Goal: Task Accomplishment & Management: Complete application form

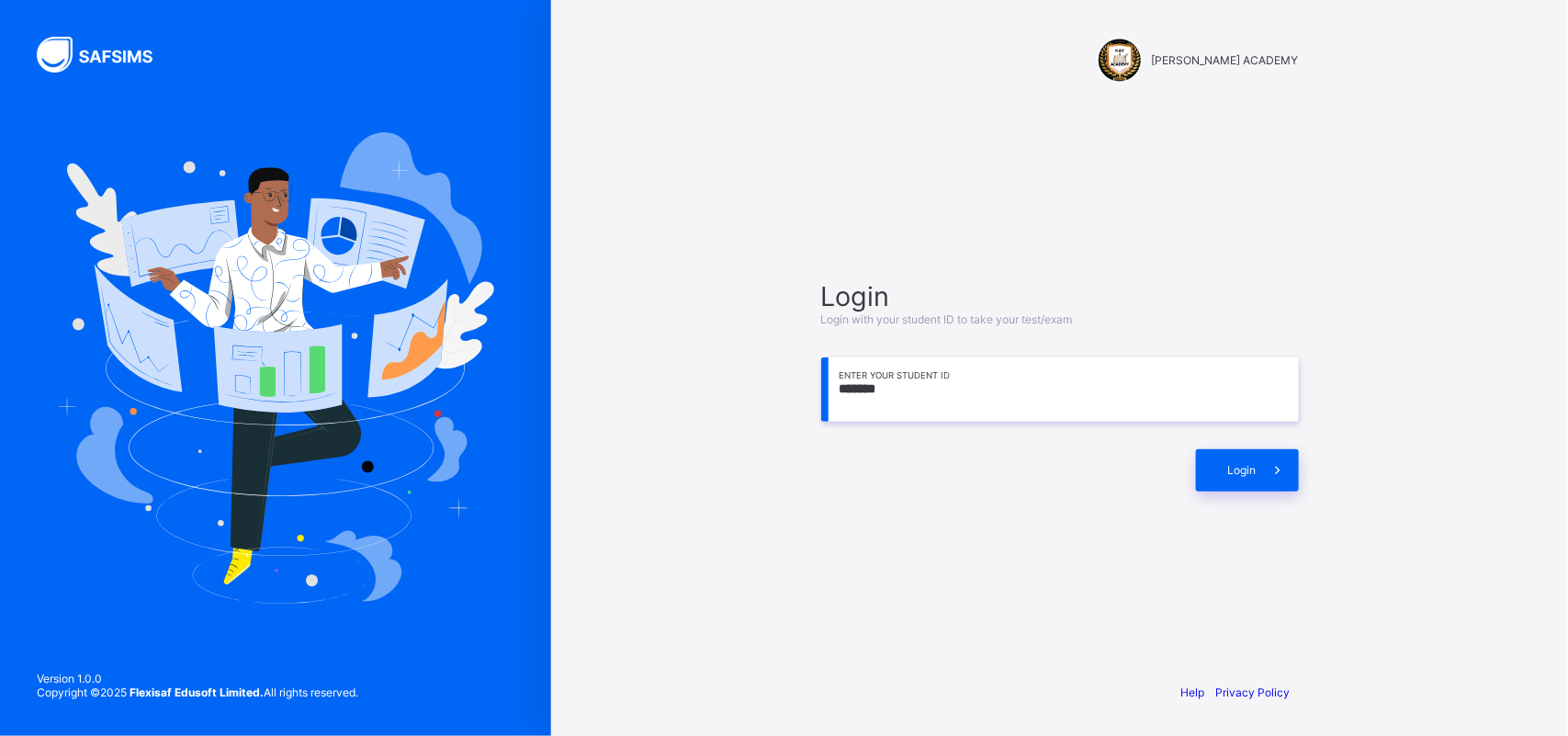
click at [646, 400] on div "[PERSON_NAME] ACADEMY Login Login with your student ID to take your test/exam *…" at bounding box center [1060, 368] width 1017 height 736
click at [919, 378] on input "*******" at bounding box center [1061, 388] width 478 height 64
type input "**********"
click at [1213, 466] on div "Login" at bounding box center [1247, 469] width 103 height 42
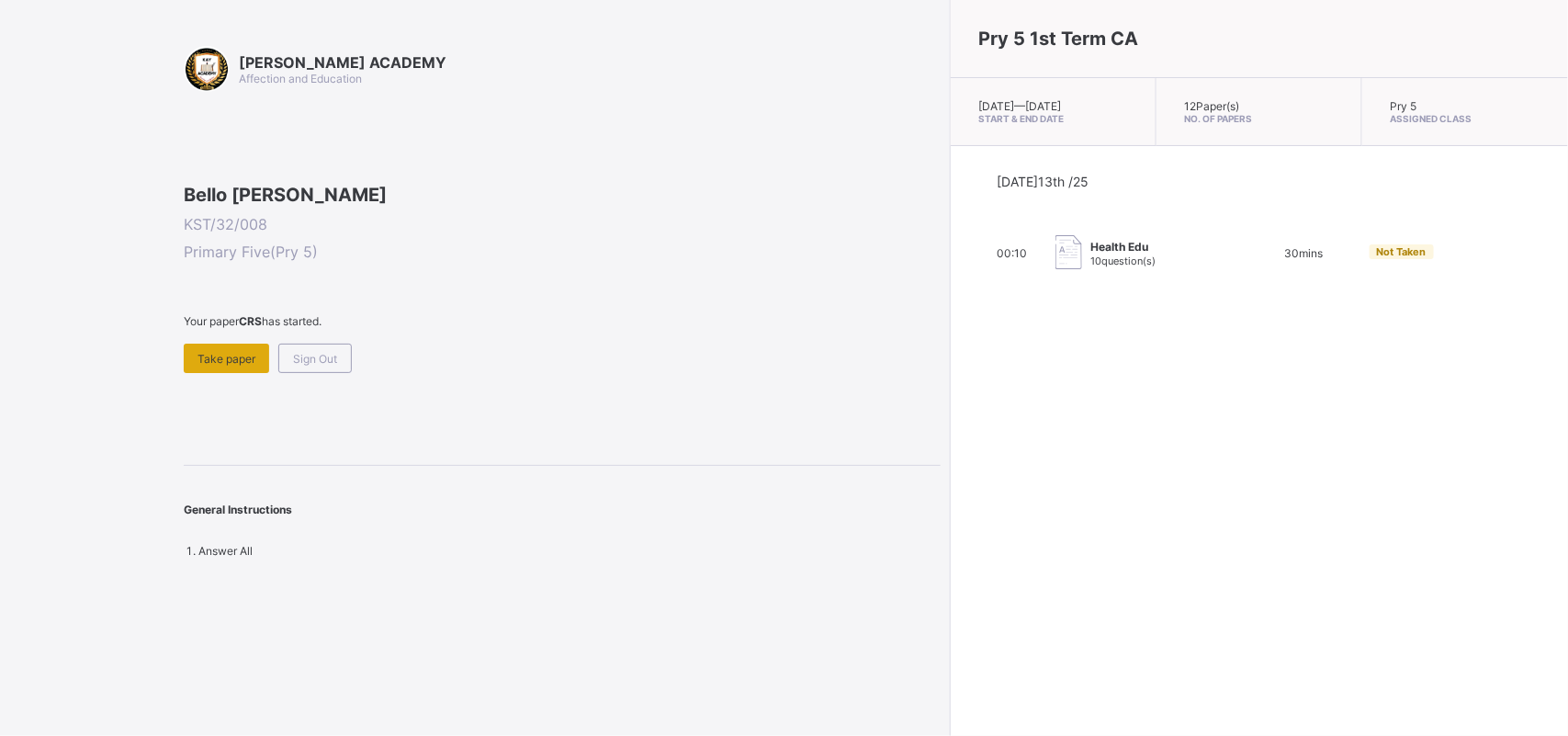
click at [220, 365] on span "Take paper" at bounding box center [226, 359] width 58 height 14
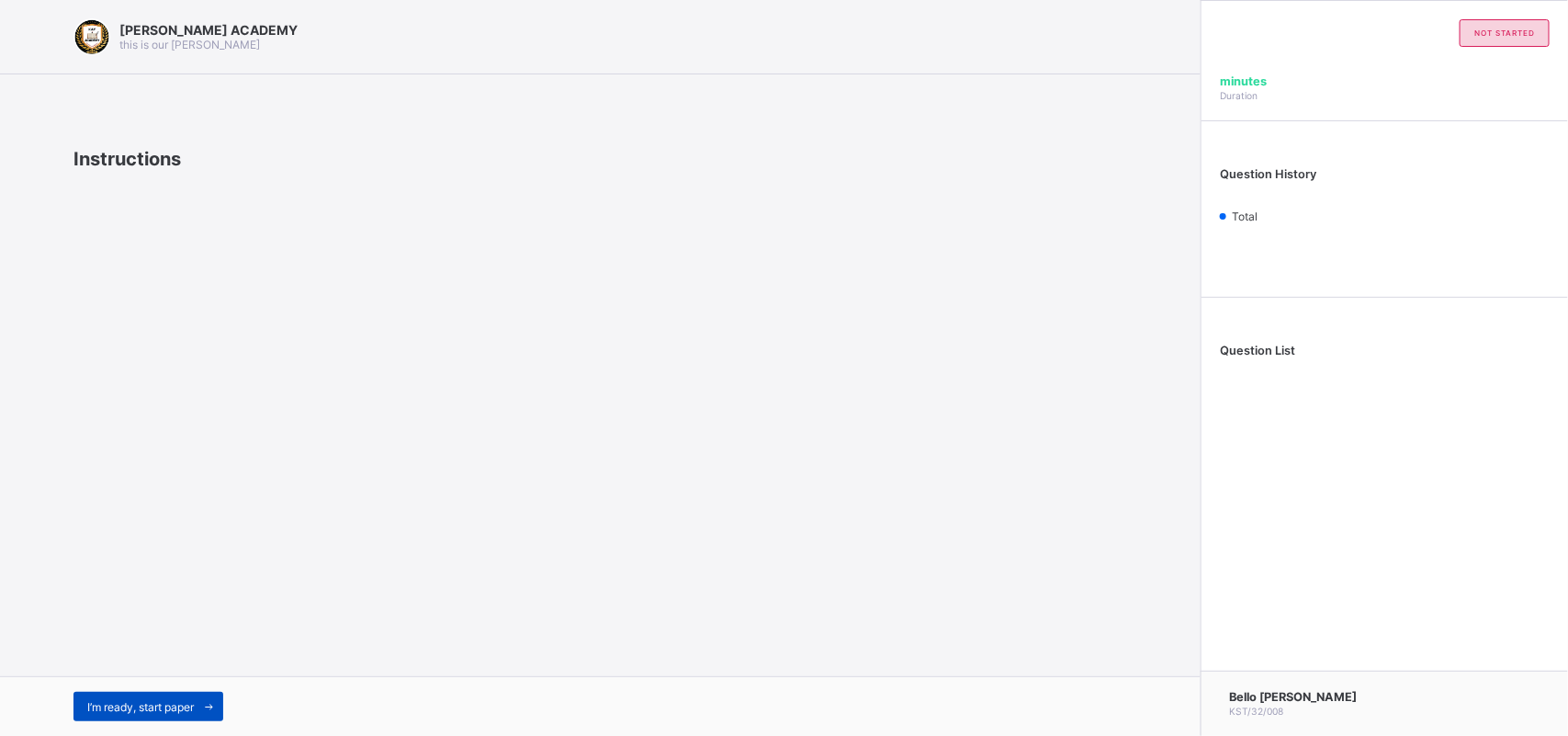
click at [167, 710] on span "I’m ready, start paper" at bounding box center [140, 706] width 107 height 14
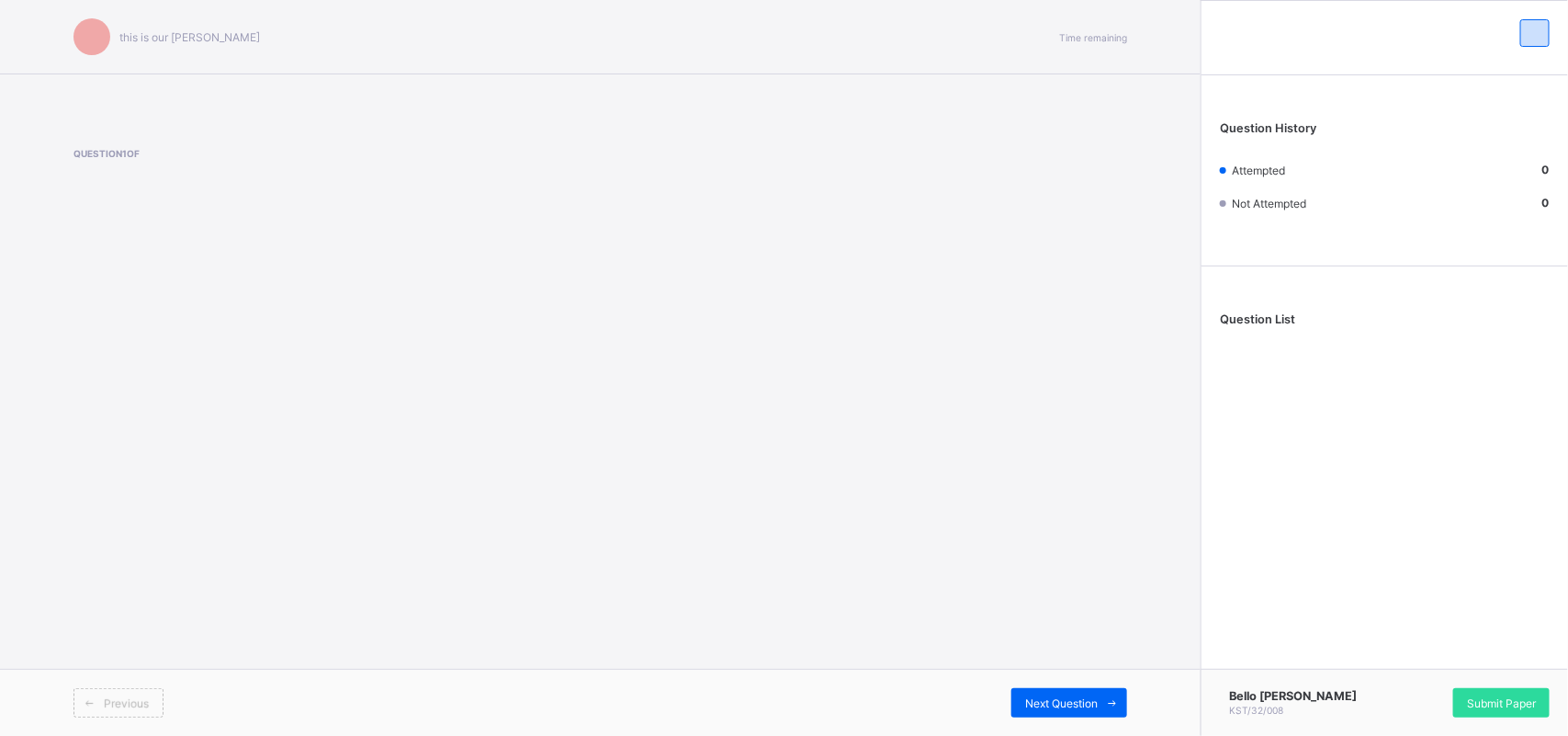
click at [124, 696] on span "Previous" at bounding box center [126, 703] width 45 height 14
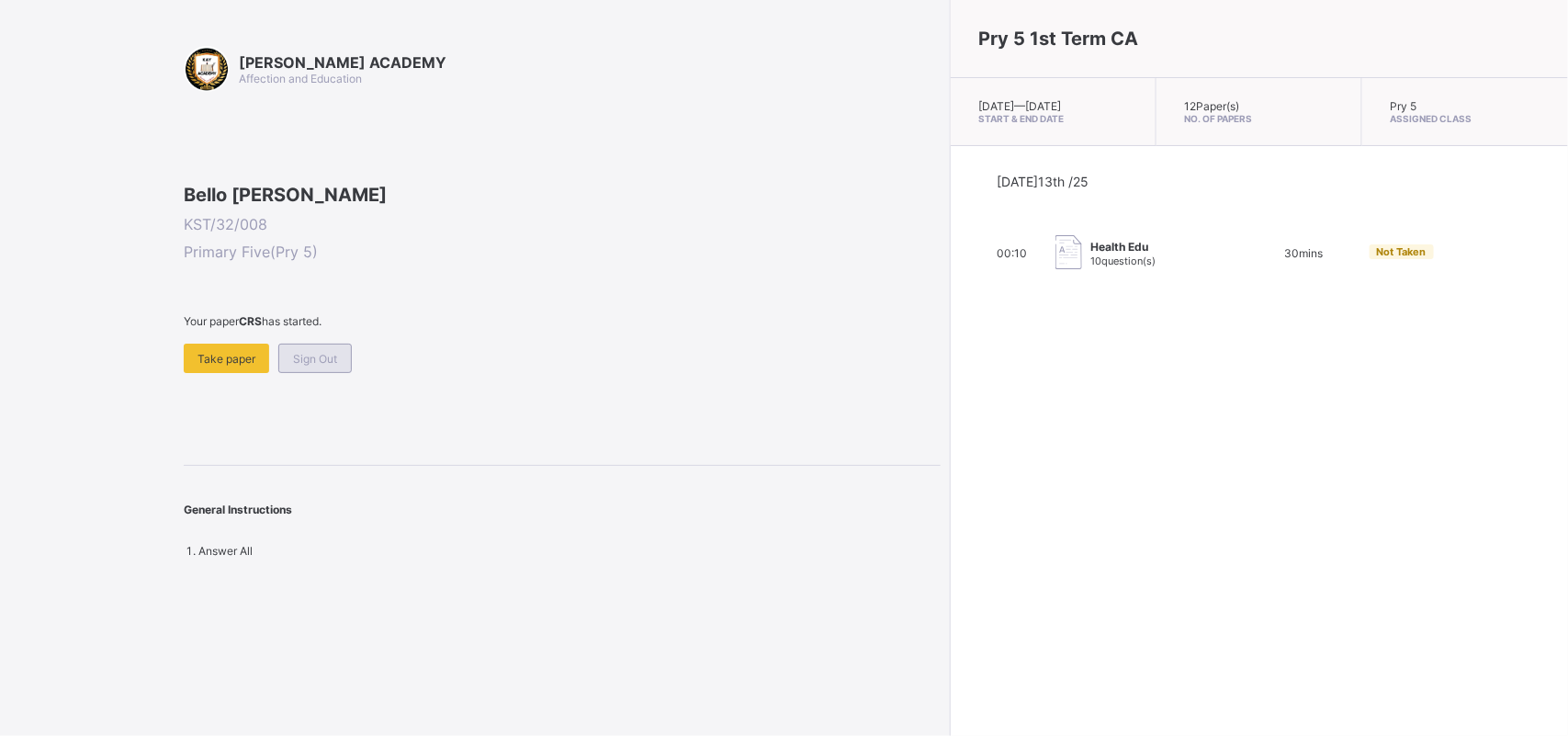
click at [306, 373] on div "Sign Out" at bounding box center [314, 359] width 73 height 30
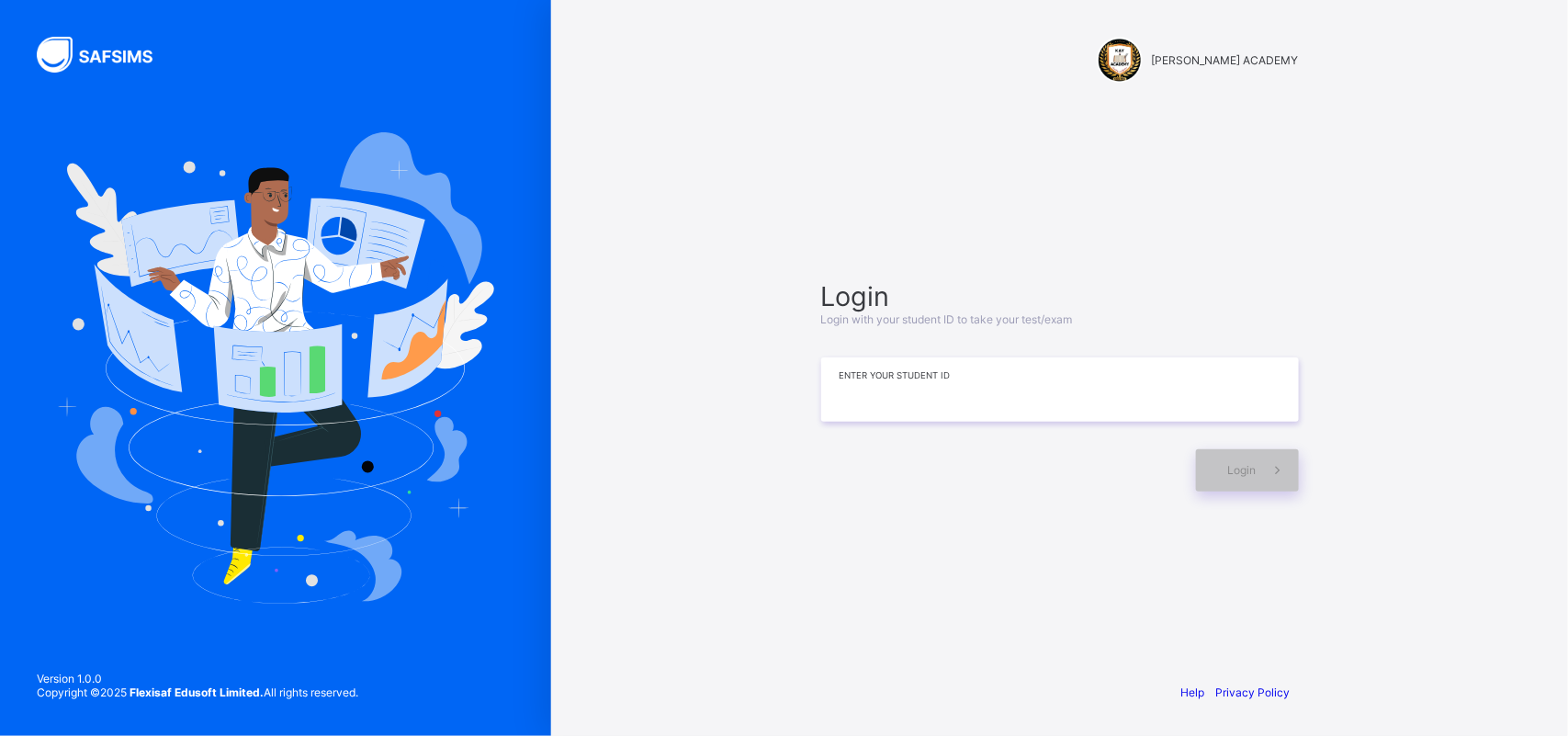
click at [879, 393] on input at bounding box center [1061, 388] width 478 height 64
type input "**********"
click at [1219, 473] on div "Login" at bounding box center [1247, 469] width 103 height 42
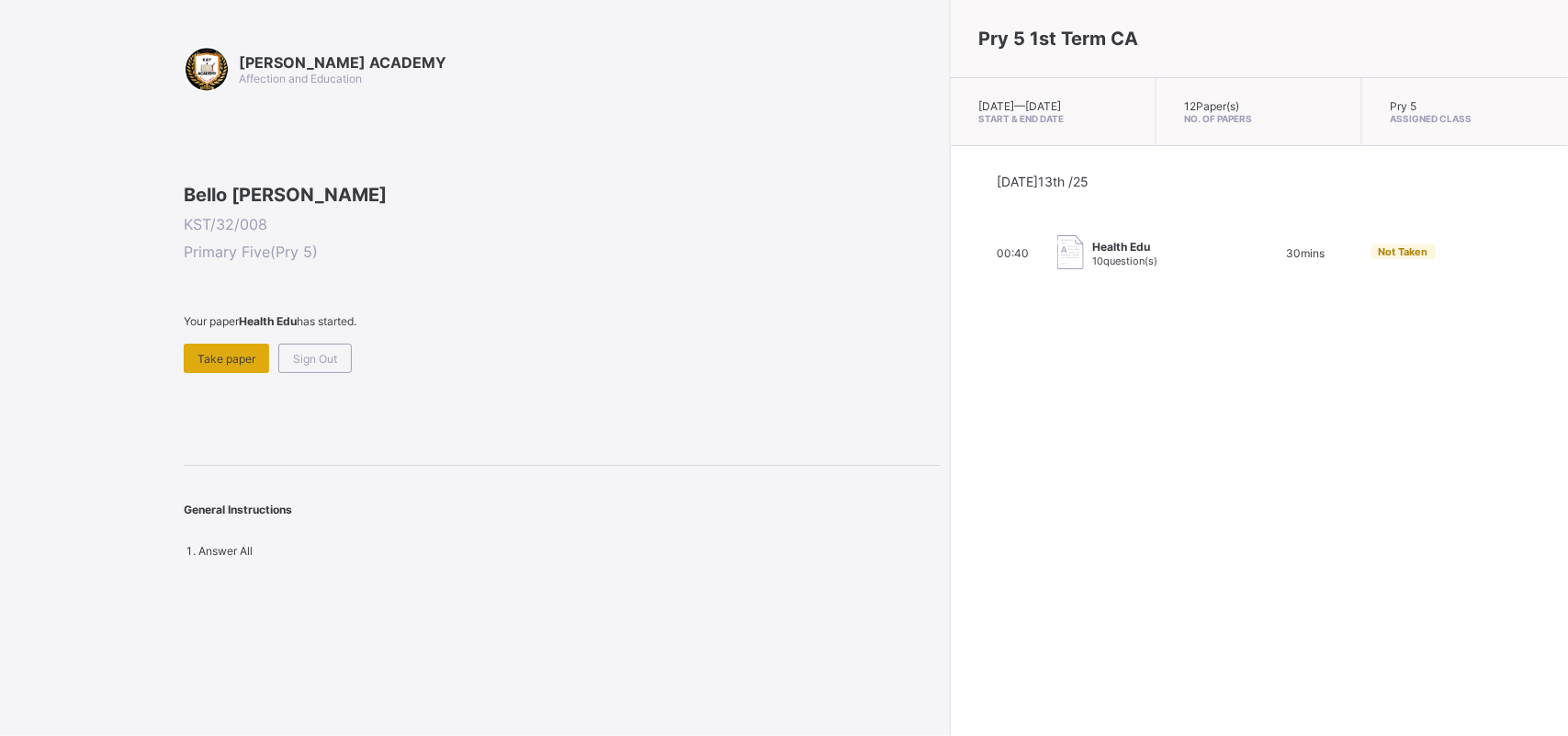
click at [228, 365] on span "Take paper" at bounding box center [226, 359] width 58 height 14
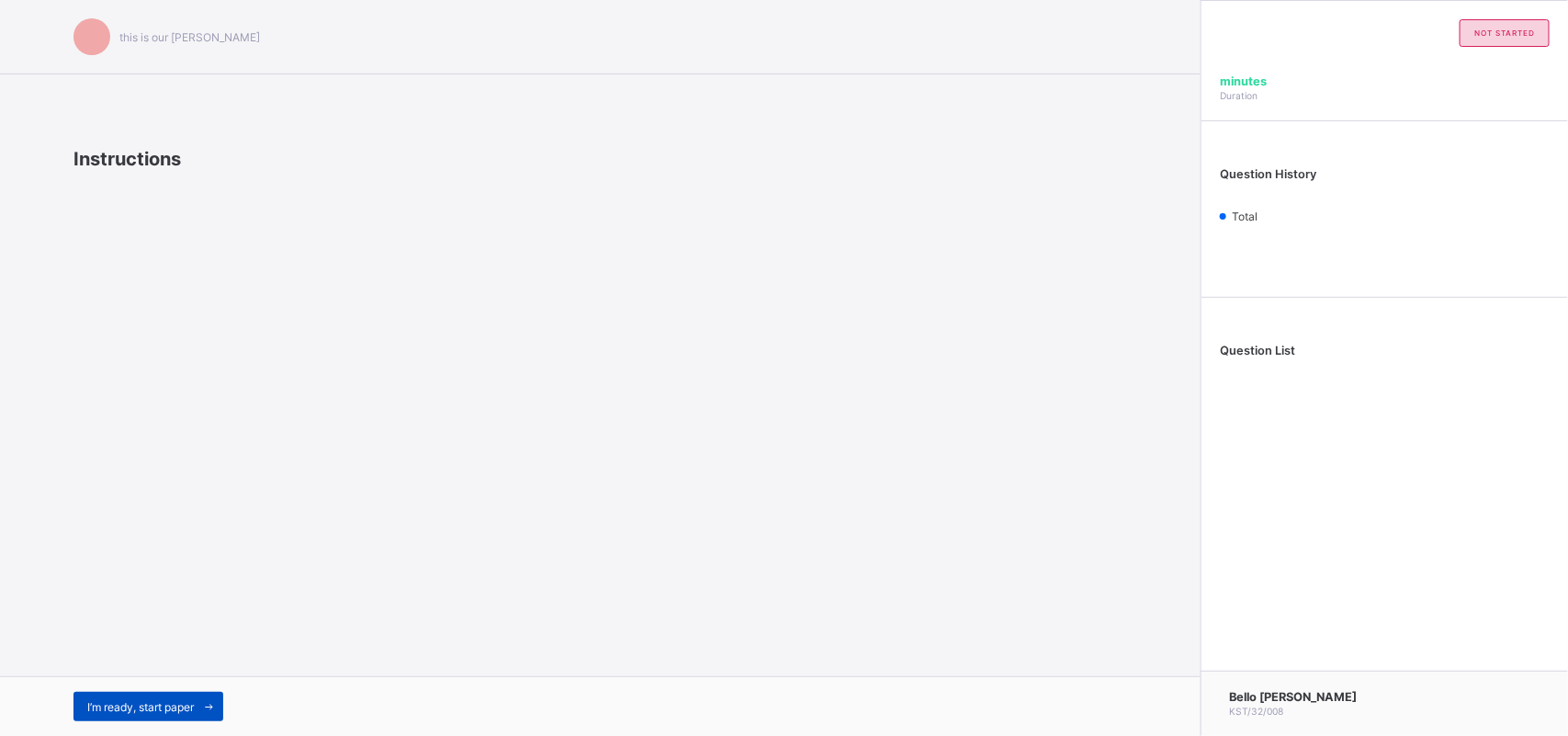
click at [138, 705] on span "I’m ready, start paper" at bounding box center [140, 706] width 107 height 14
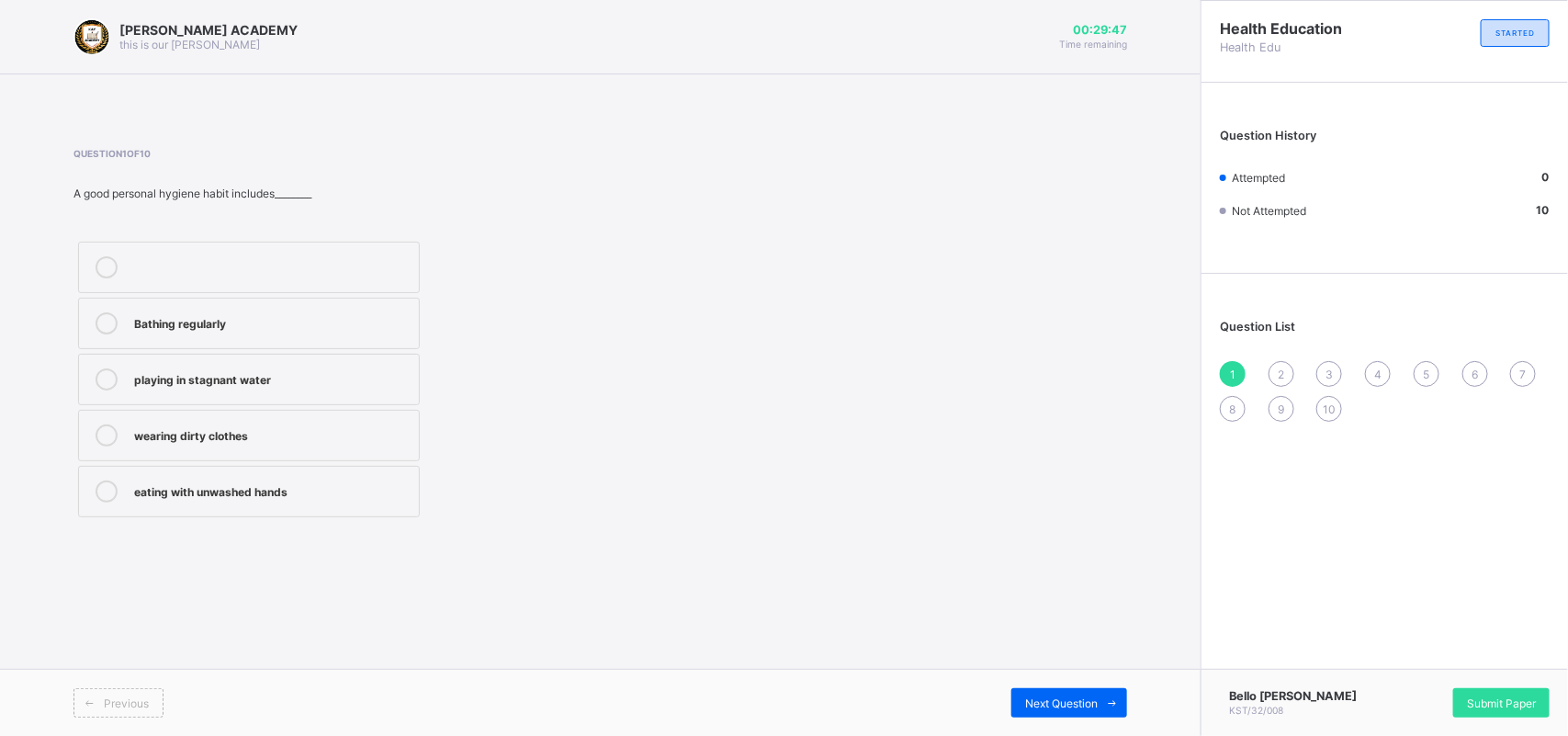
click at [361, 377] on div "playing in stagnant water" at bounding box center [271, 377] width 275 height 19
click at [336, 480] on label "eating with unwashed hands" at bounding box center [249, 491] width 342 height 51
click at [1277, 368] on div "2" at bounding box center [1282, 374] width 26 height 26
click at [231, 340] on label "wearing dirty clothes" at bounding box center [249, 322] width 342 height 51
click at [1334, 364] on div "3" at bounding box center [1329, 374] width 26 height 26
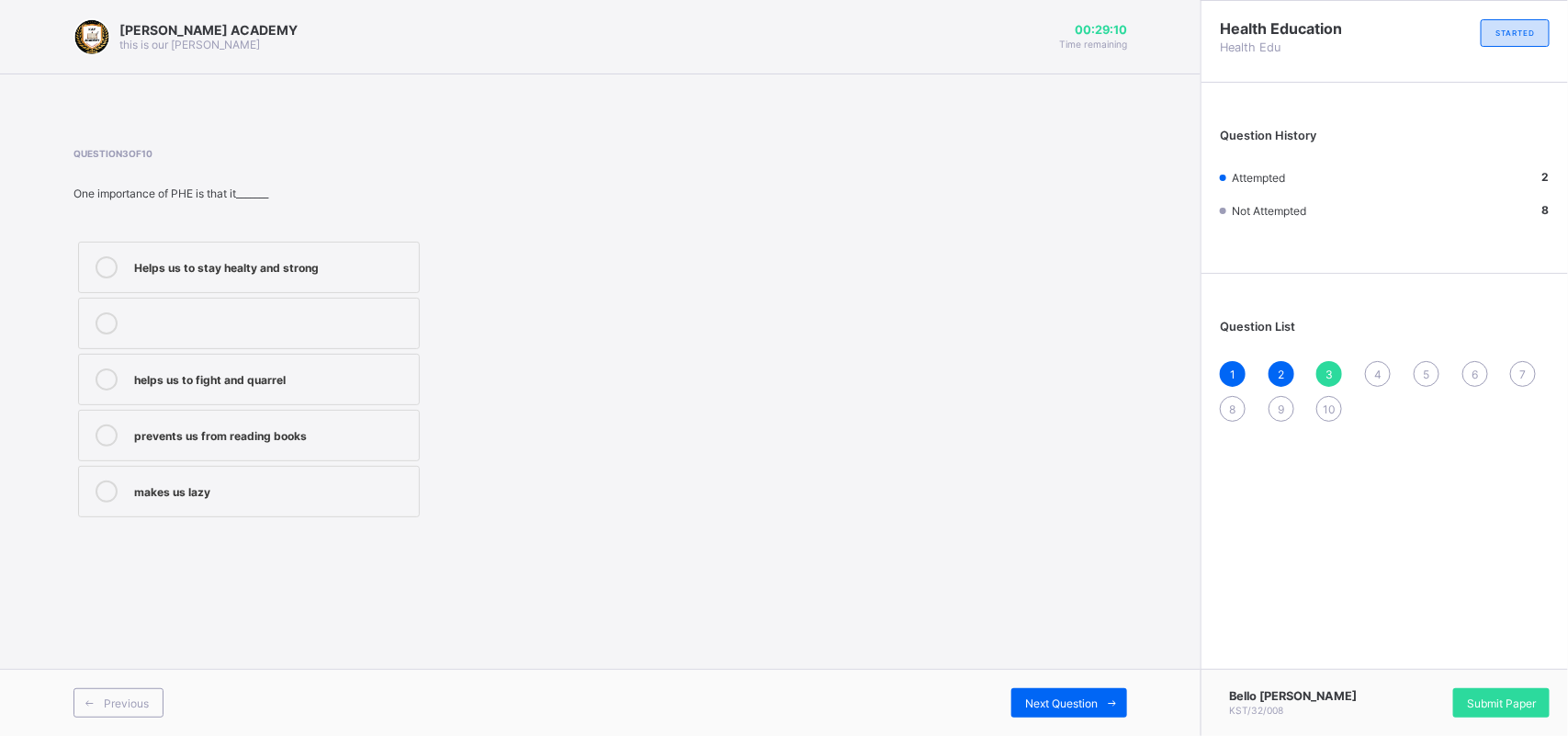
click at [372, 242] on label "Helps us to stay healty and strong" at bounding box center [249, 267] width 342 height 51
click at [1366, 367] on div "4" at bounding box center [1378, 374] width 26 height 26
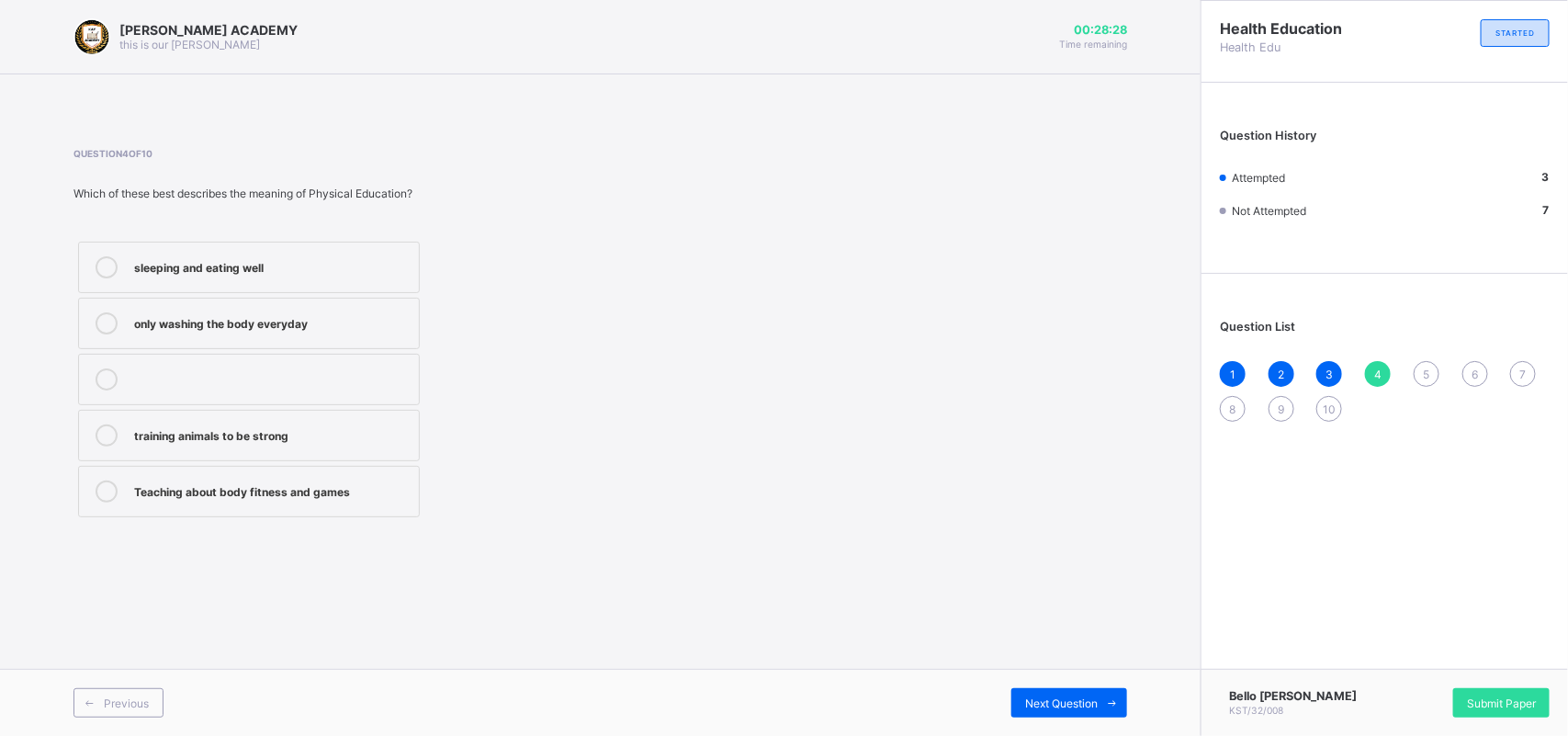
click at [295, 317] on div "only washing the body everyday" at bounding box center [271, 322] width 275 height 19
click at [1423, 367] on span "5" at bounding box center [1426, 374] width 7 height 14
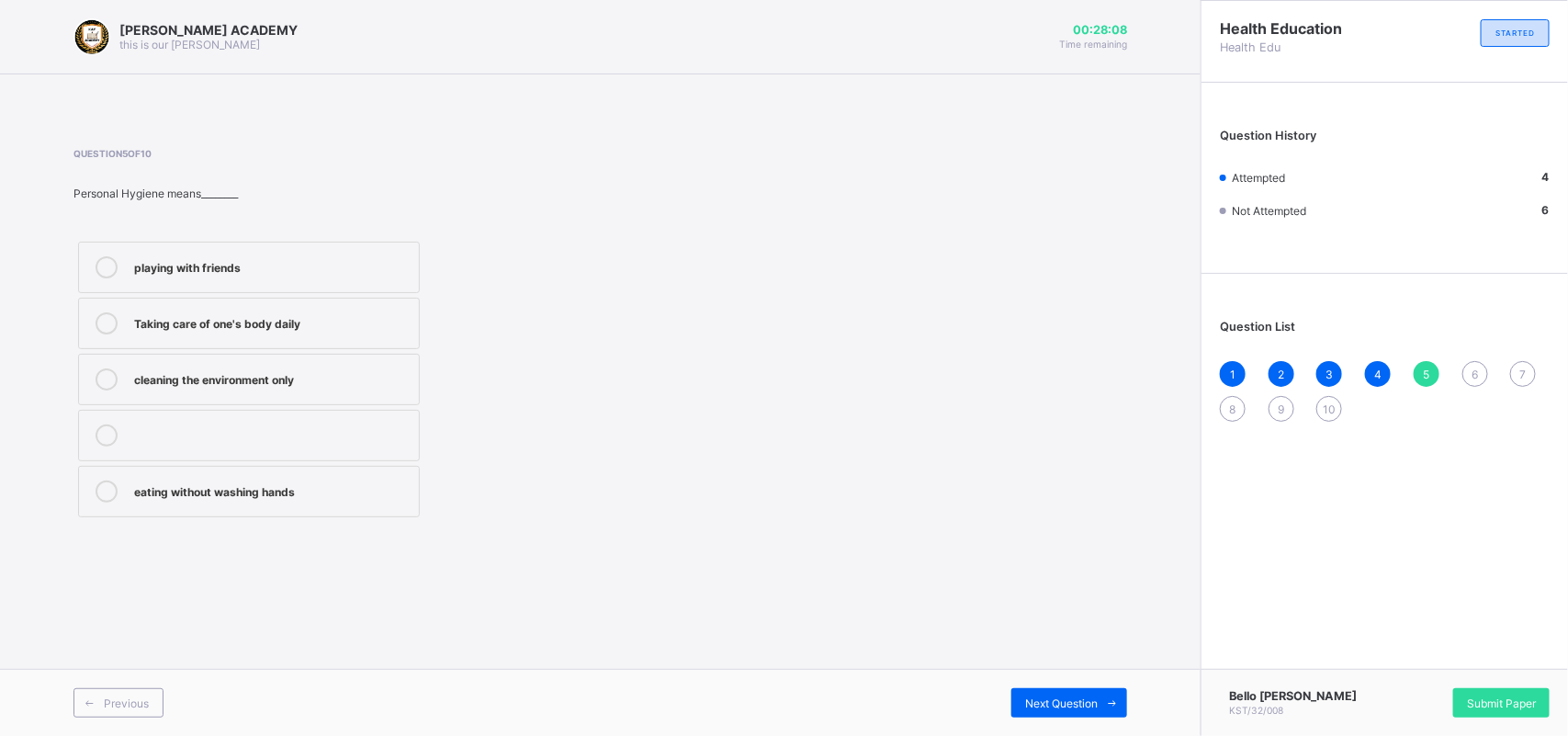
click at [312, 340] on label "Taking care of one's body daily" at bounding box center [249, 322] width 342 height 51
click at [1476, 367] on span "6" at bounding box center [1474, 374] width 7 height 14
click at [305, 483] on div "Brushing twice daily" at bounding box center [271, 490] width 275 height 19
click at [1517, 361] on div "1 2 3 4 5 6 7 8 9 10" at bounding box center [1384, 390] width 330 height 60
click at [1522, 368] on span "7" at bounding box center [1523, 374] width 7 height 14
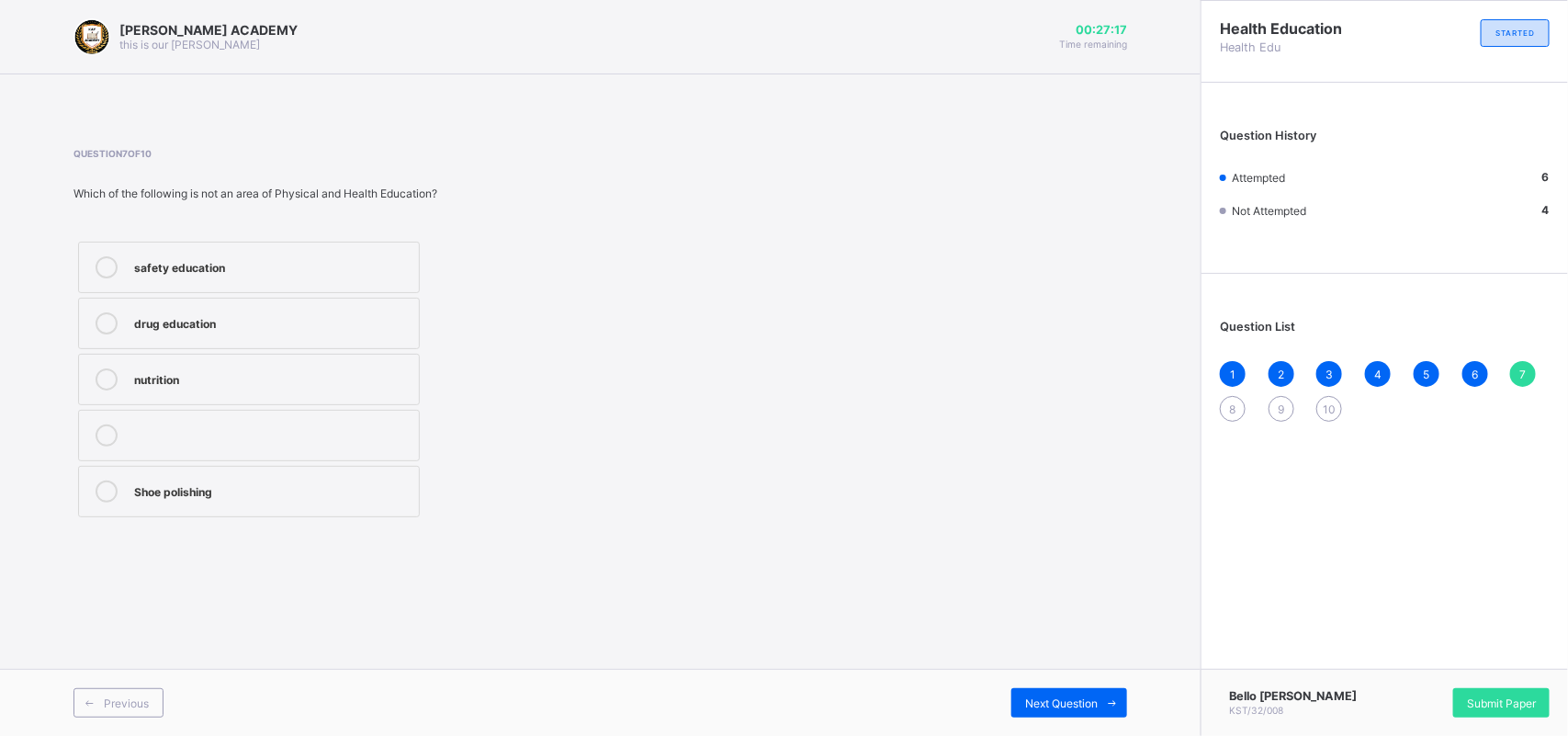
click at [244, 328] on div "drug education" at bounding box center [271, 322] width 275 height 19
click at [255, 283] on label "safety education" at bounding box center [249, 267] width 342 height 51
click at [1231, 402] on span "8" at bounding box center [1232, 409] width 7 height 14
click at [341, 272] on div "Road safety Education" at bounding box center [271, 266] width 275 height 19
click at [1272, 402] on div "9" at bounding box center [1282, 409] width 26 height 26
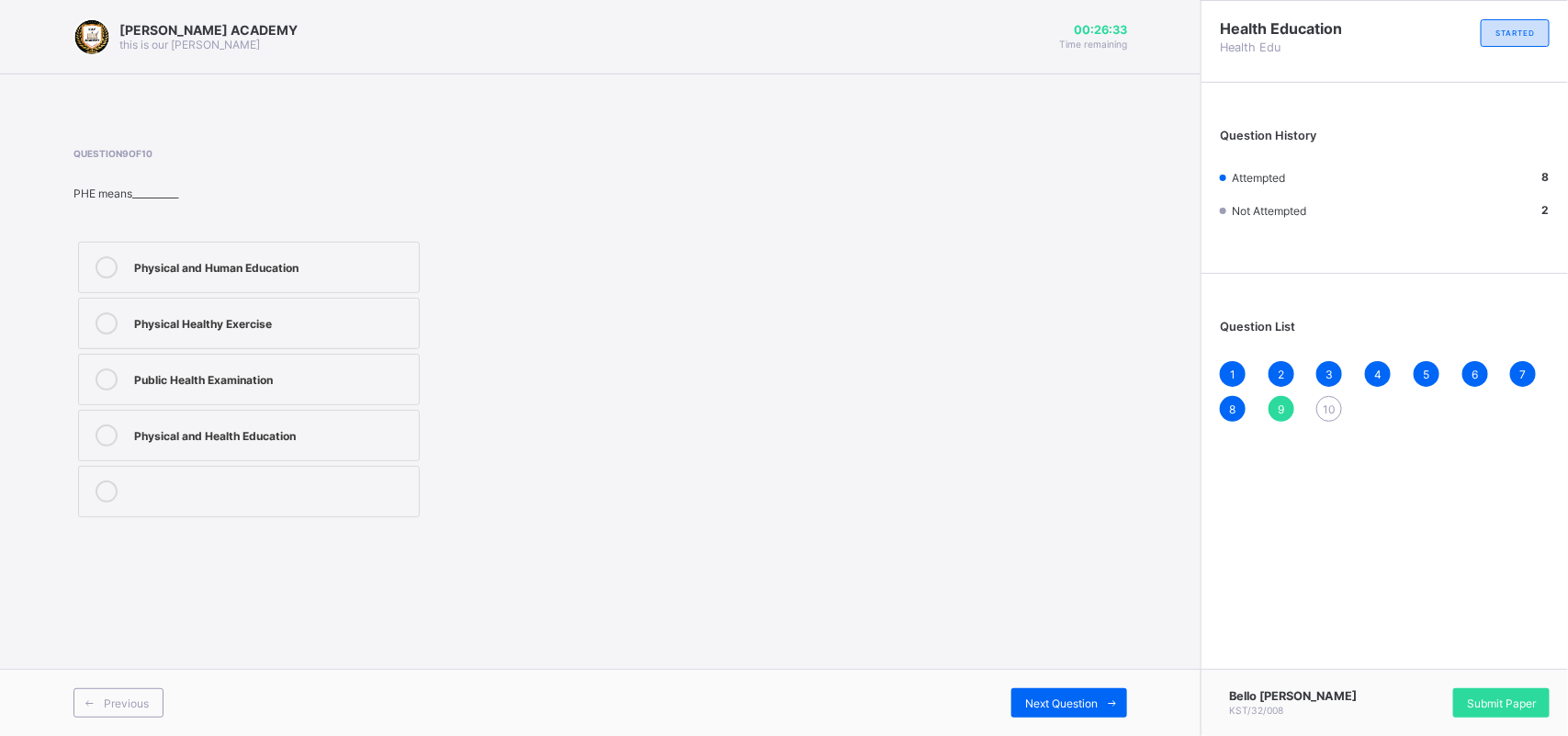
click at [358, 433] on div "Physical and Health Education" at bounding box center [271, 434] width 275 height 19
click at [1325, 402] on span "10" at bounding box center [1329, 409] width 13 height 14
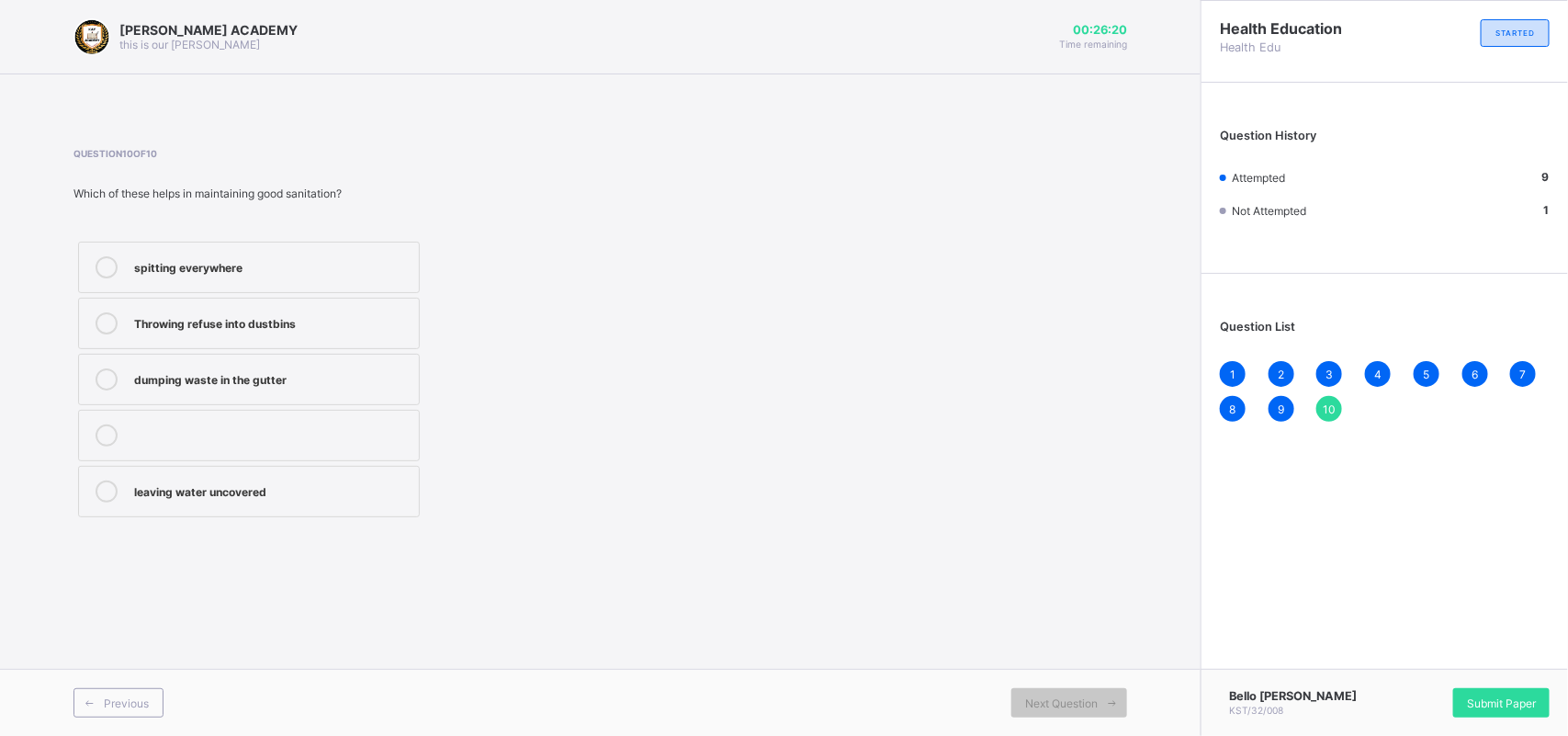
click at [362, 480] on div "leaving water uncovered" at bounding box center [271, 490] width 275 height 19
click at [1512, 703] on span "Submit Paper" at bounding box center [1501, 703] width 69 height 14
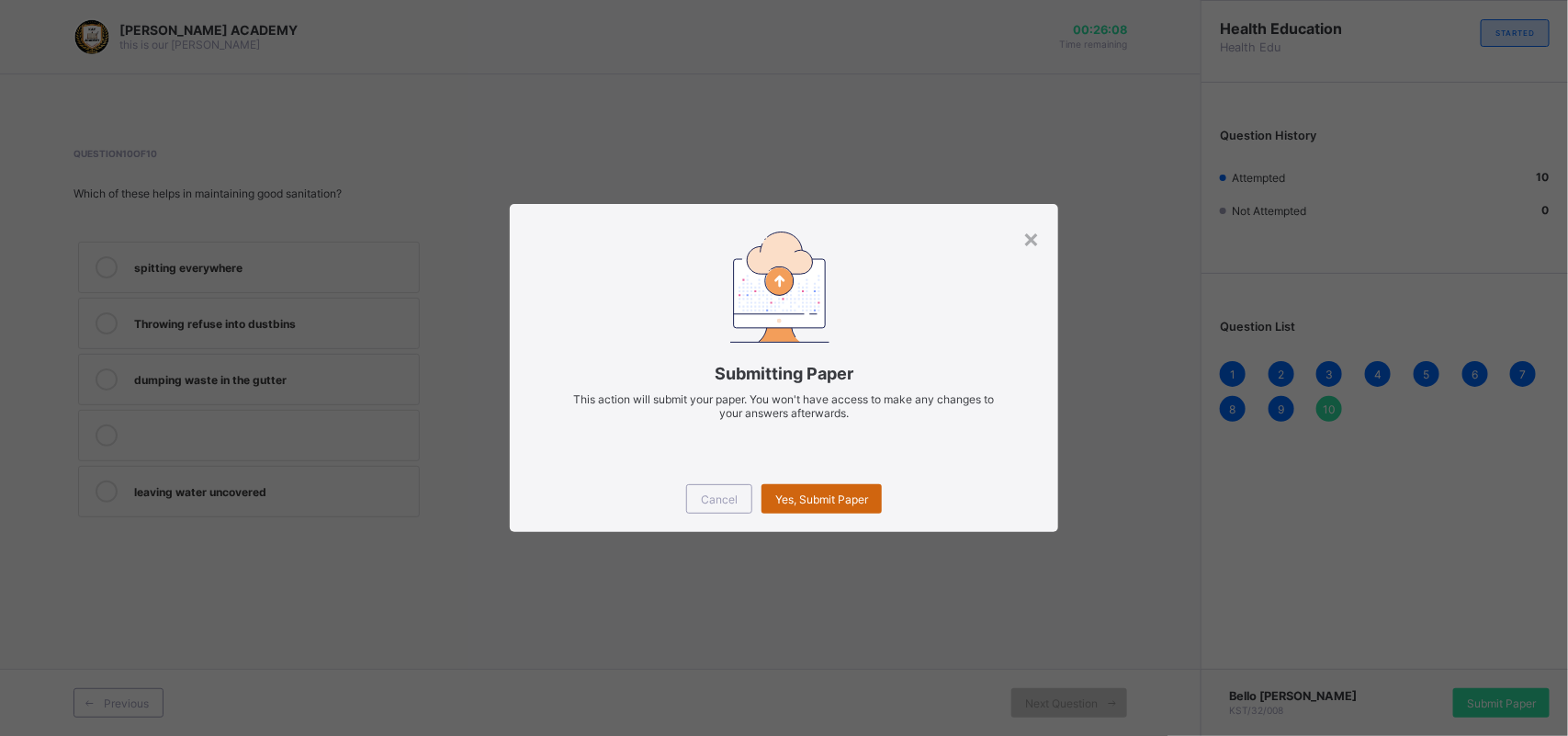
click at [824, 489] on div "Yes, Submit Paper" at bounding box center [821, 499] width 120 height 30
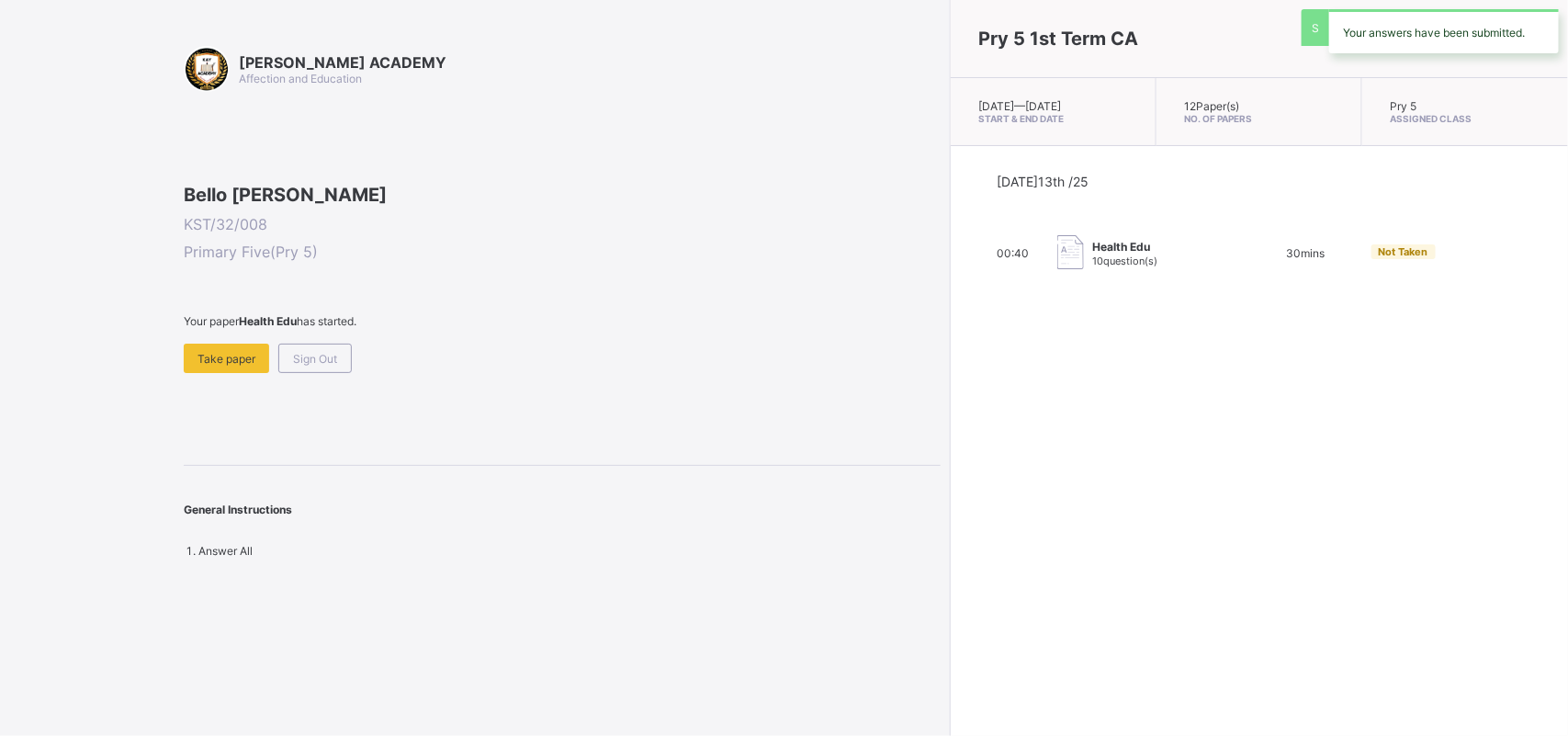
click at [950, 490] on div "Pry 5 1st Term CA [DATE] — [GEOGRAPHIC_DATA][DATE] Start & End Date 12 Paper(s)…" at bounding box center [1258, 368] width 618 height 736
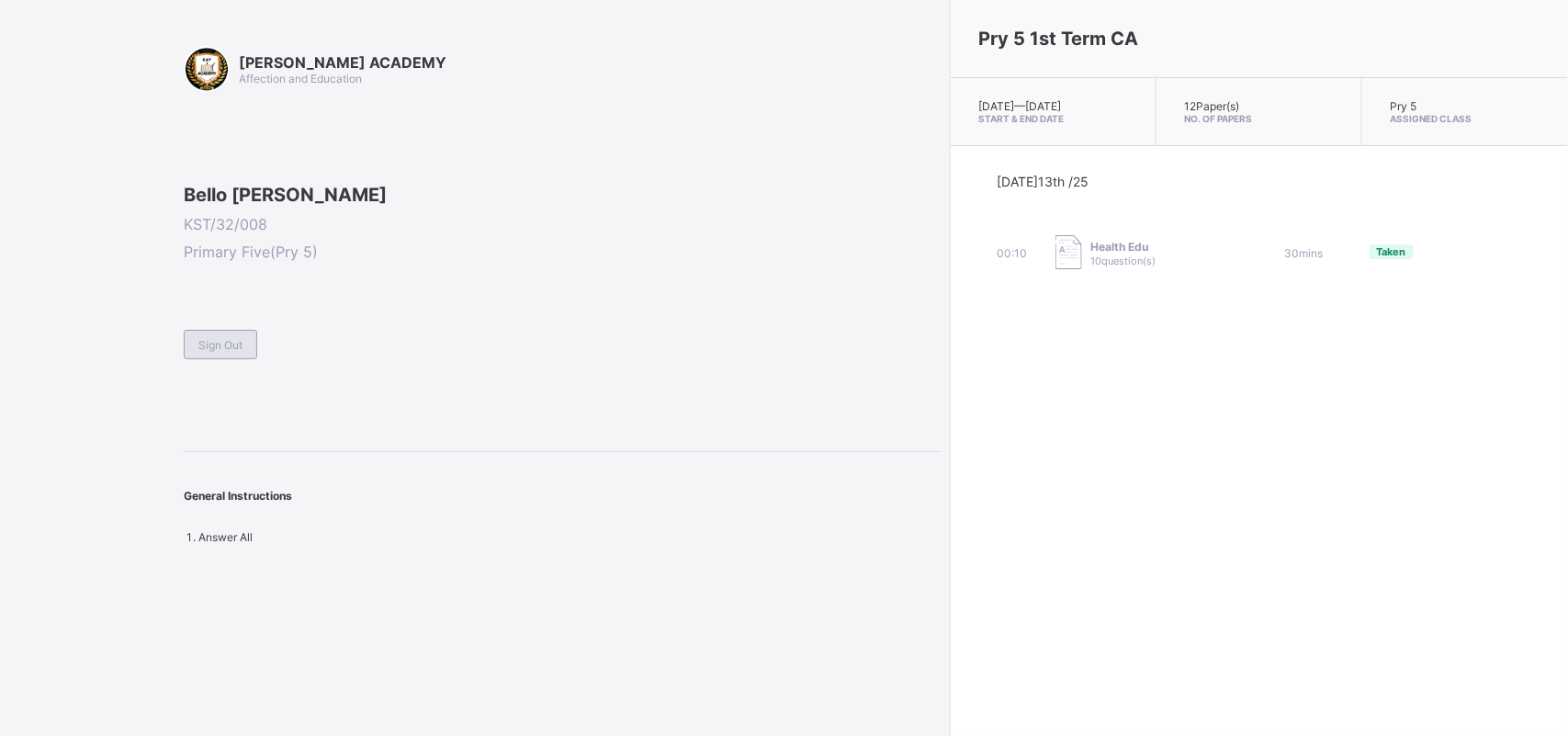
click at [223, 352] on span "Sign Out" at bounding box center [219, 345] width 44 height 14
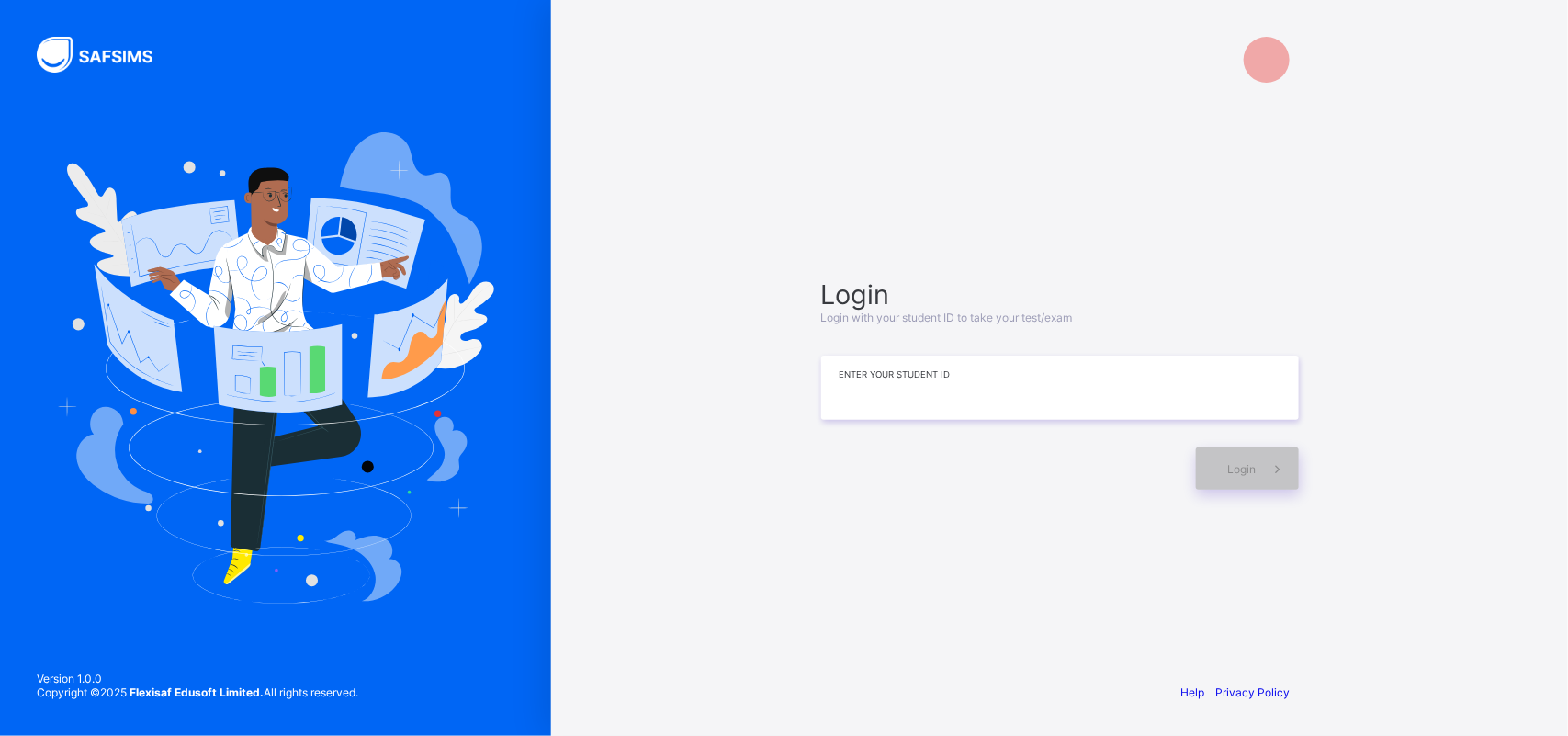
click at [850, 395] on input at bounding box center [1061, 387] width 478 height 64
type input "*********"
click at [1208, 469] on div "Login" at bounding box center [1247, 467] width 103 height 42
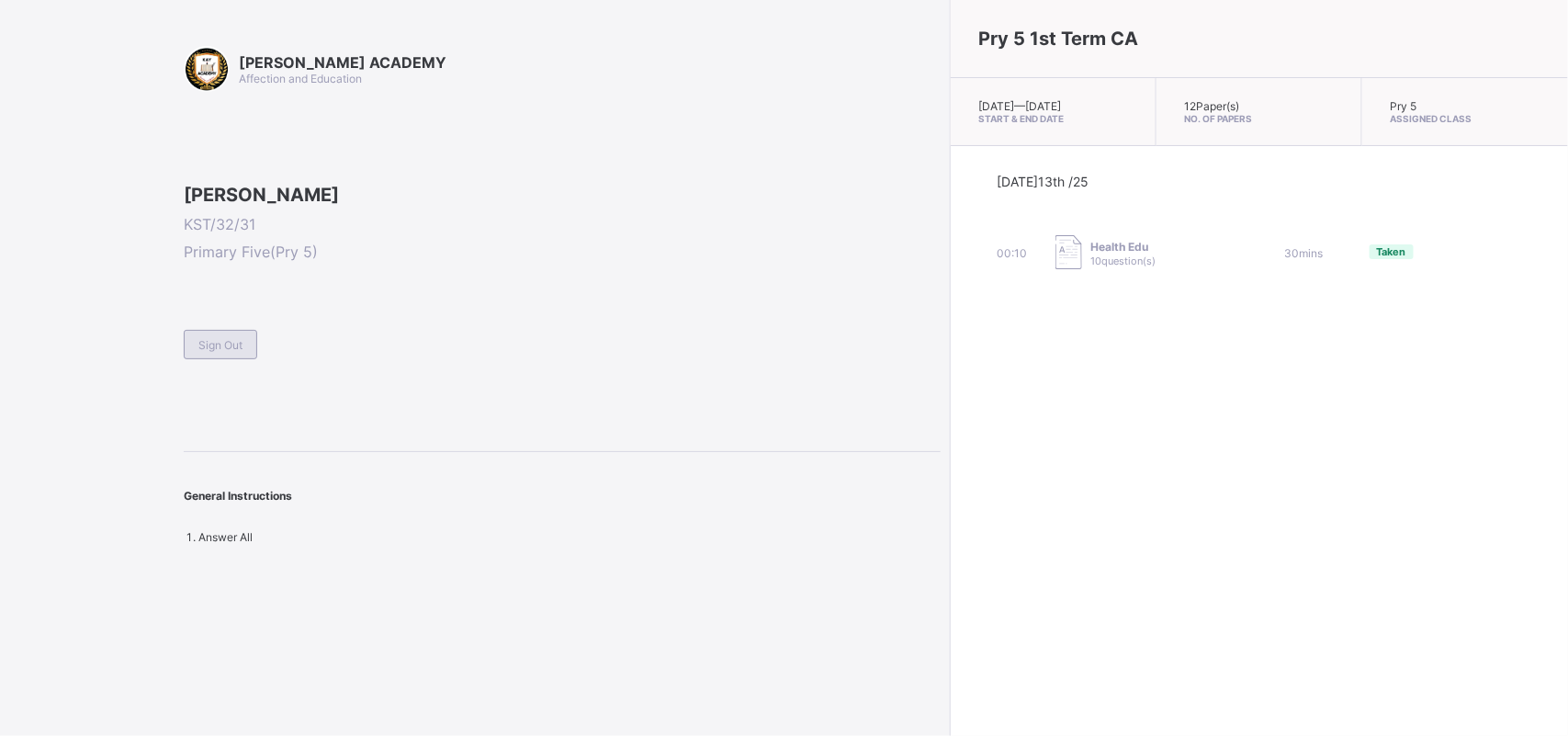
click at [218, 359] on div "Sign Out" at bounding box center [220, 345] width 73 height 30
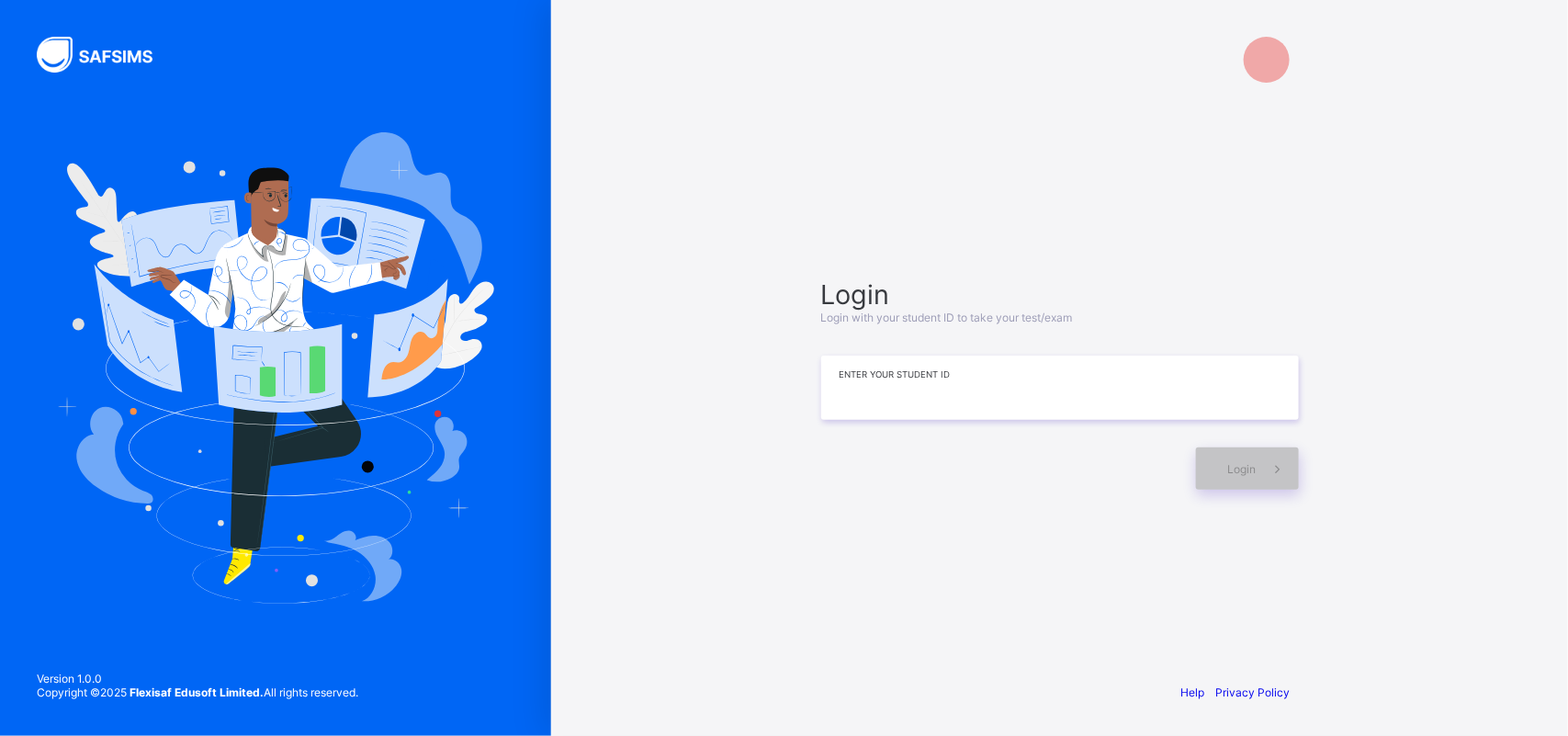
click at [842, 400] on input at bounding box center [1061, 387] width 478 height 64
type input "*********"
click at [1257, 480] on span at bounding box center [1277, 467] width 42 height 42
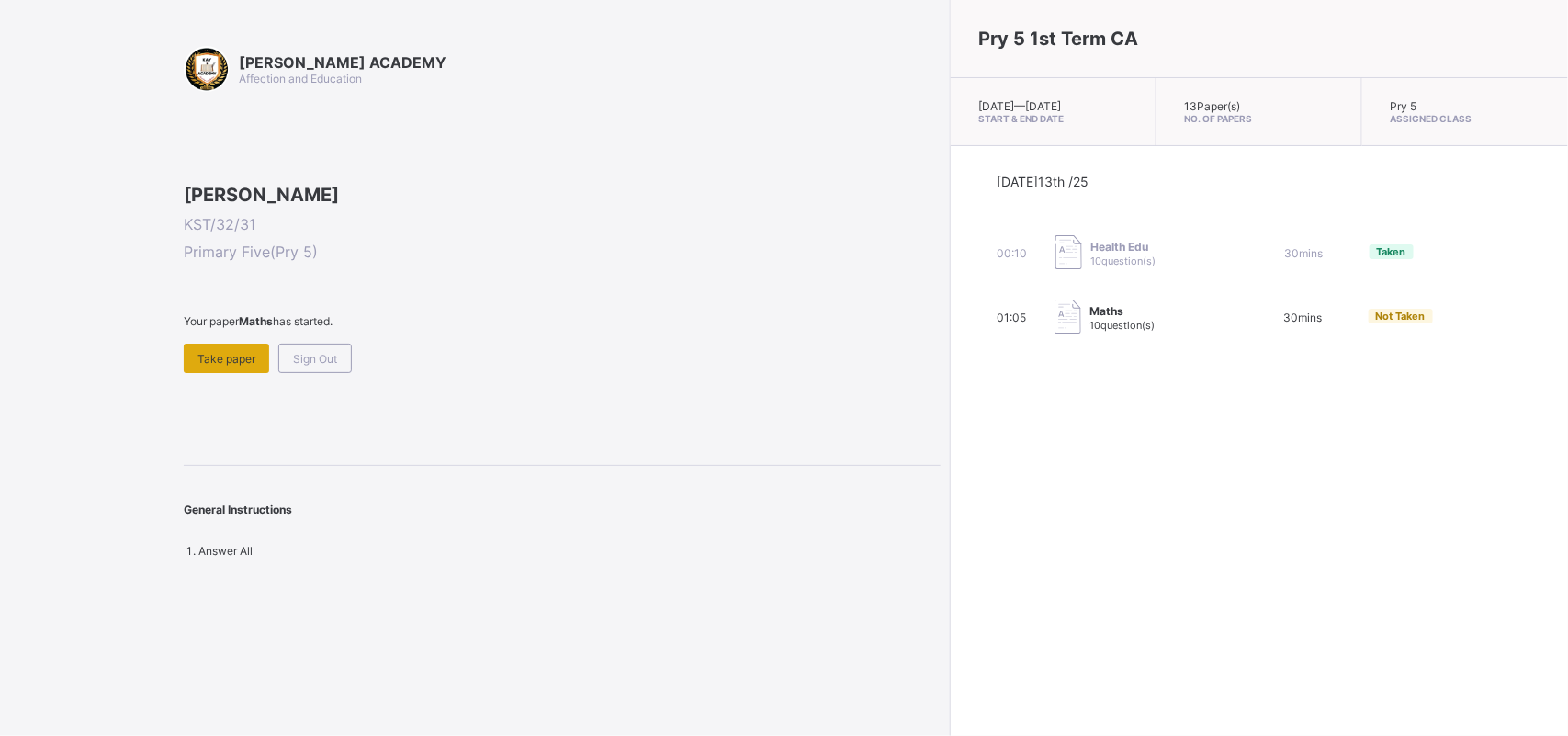
click at [208, 373] on div "Take paper" at bounding box center [227, 359] width 86 height 30
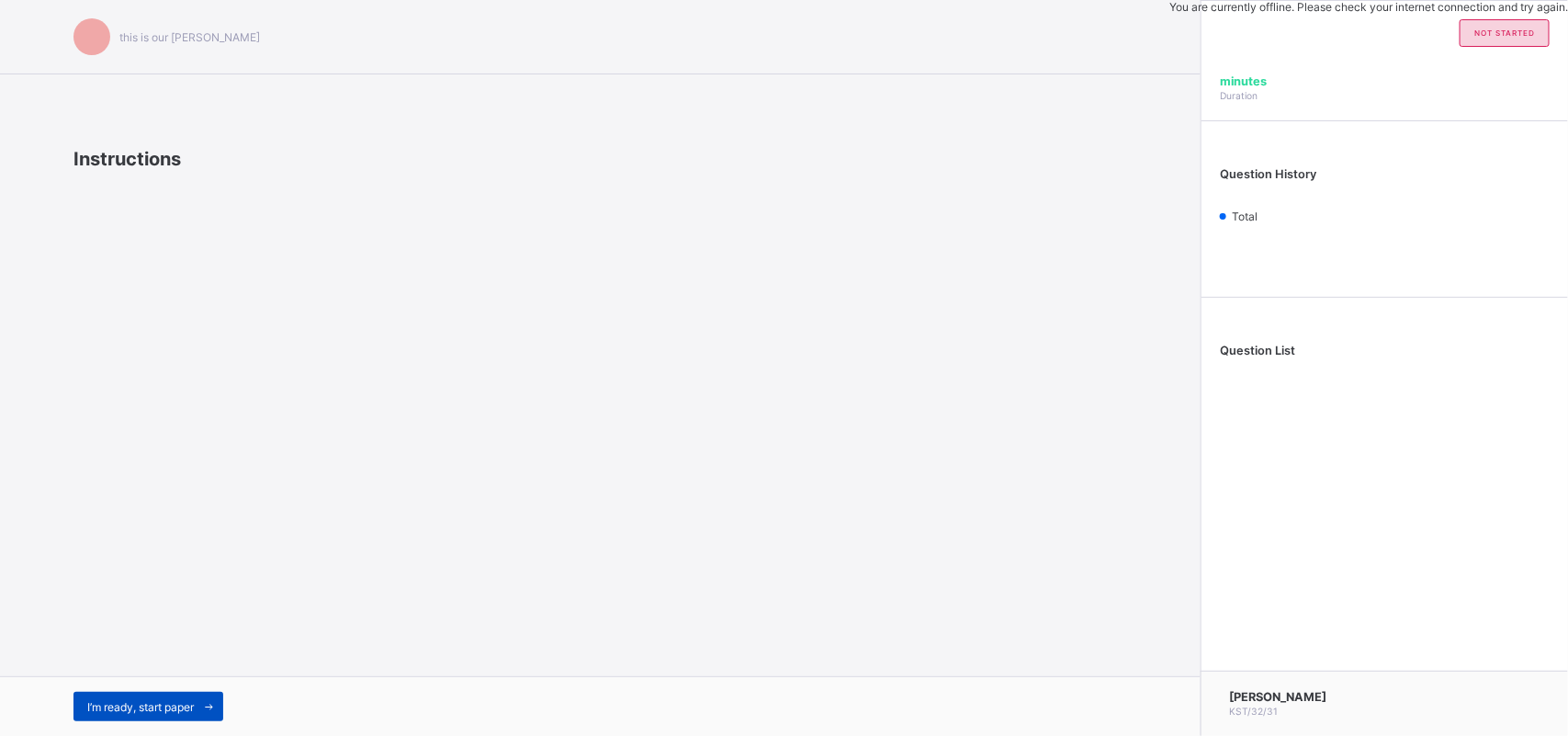
click at [156, 696] on div "I’m ready, start paper" at bounding box center [148, 706] width 150 height 30
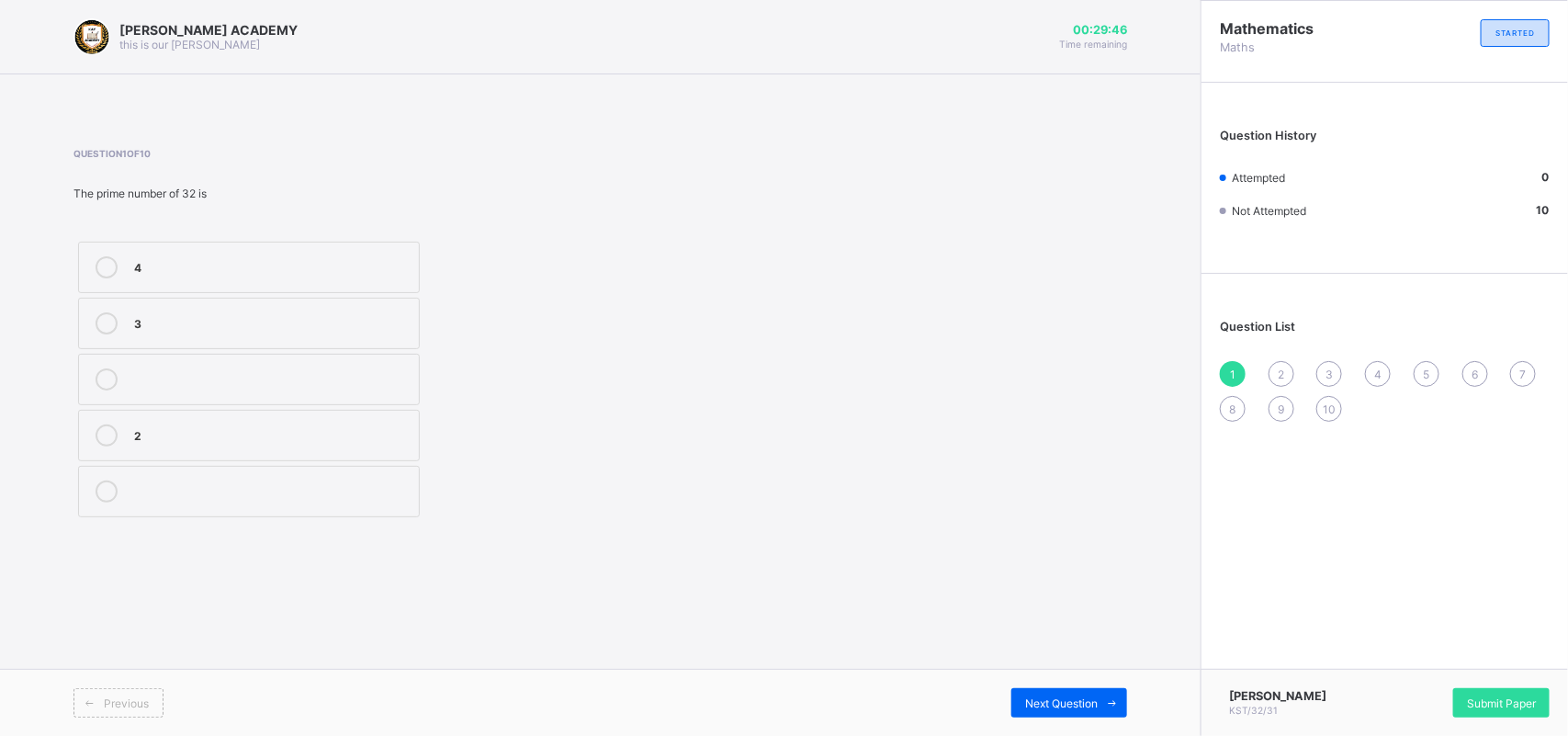
click at [172, 331] on div "3" at bounding box center [271, 323] width 275 height 22
click at [191, 430] on div "2" at bounding box center [271, 434] width 275 height 19
click at [1065, 699] on span "Next Question" at bounding box center [1061, 703] width 72 height 14
click at [1279, 368] on span "2" at bounding box center [1281, 374] width 7 height 14
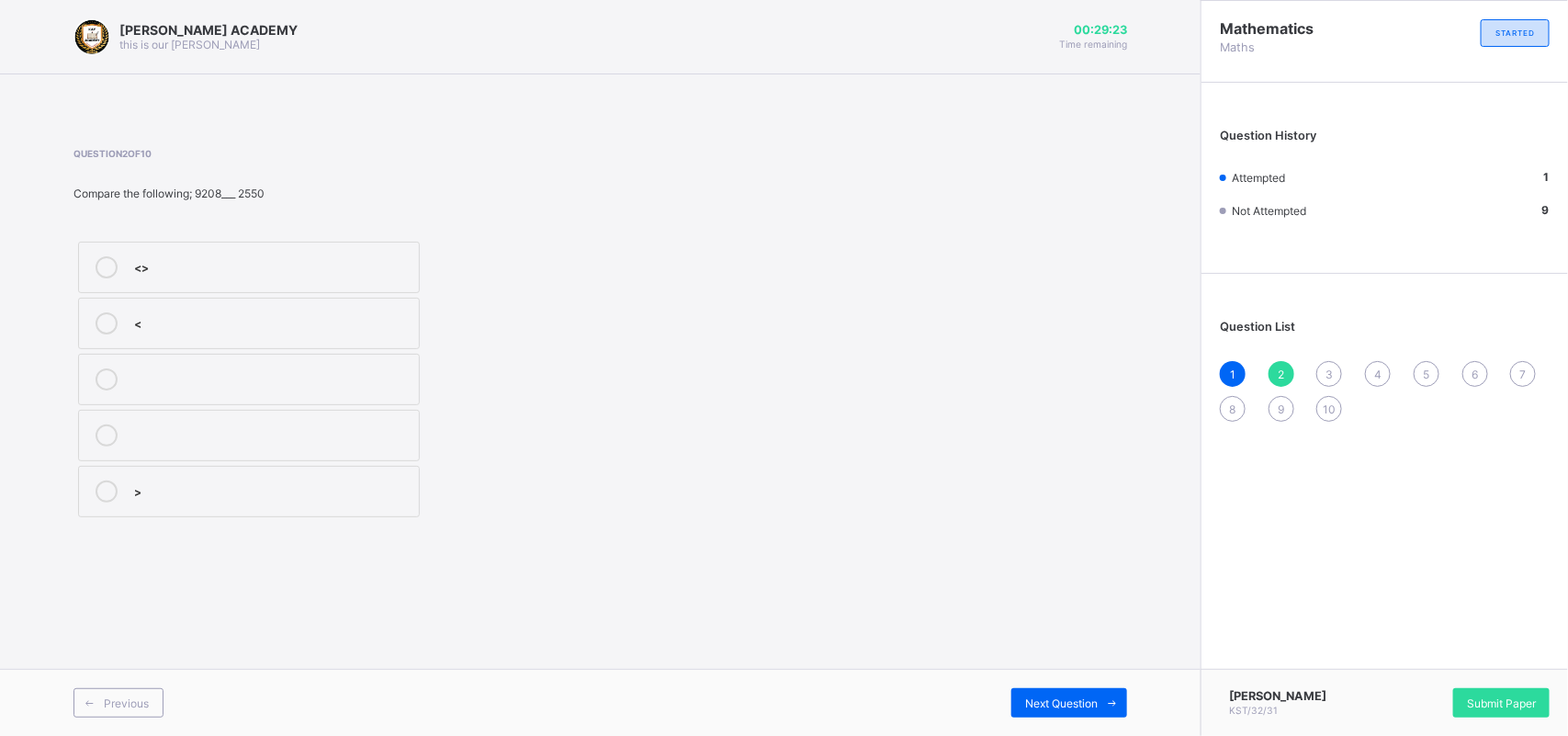
click at [268, 488] on div ">" at bounding box center [271, 490] width 275 height 19
click at [291, 341] on label "<" at bounding box center [249, 322] width 342 height 51
click at [1072, 698] on span "Next Question" at bounding box center [1061, 703] width 72 height 14
click at [326, 401] on label "1364" at bounding box center [249, 379] width 342 height 51
click at [1048, 690] on div "Next Question" at bounding box center [1069, 703] width 116 height 30
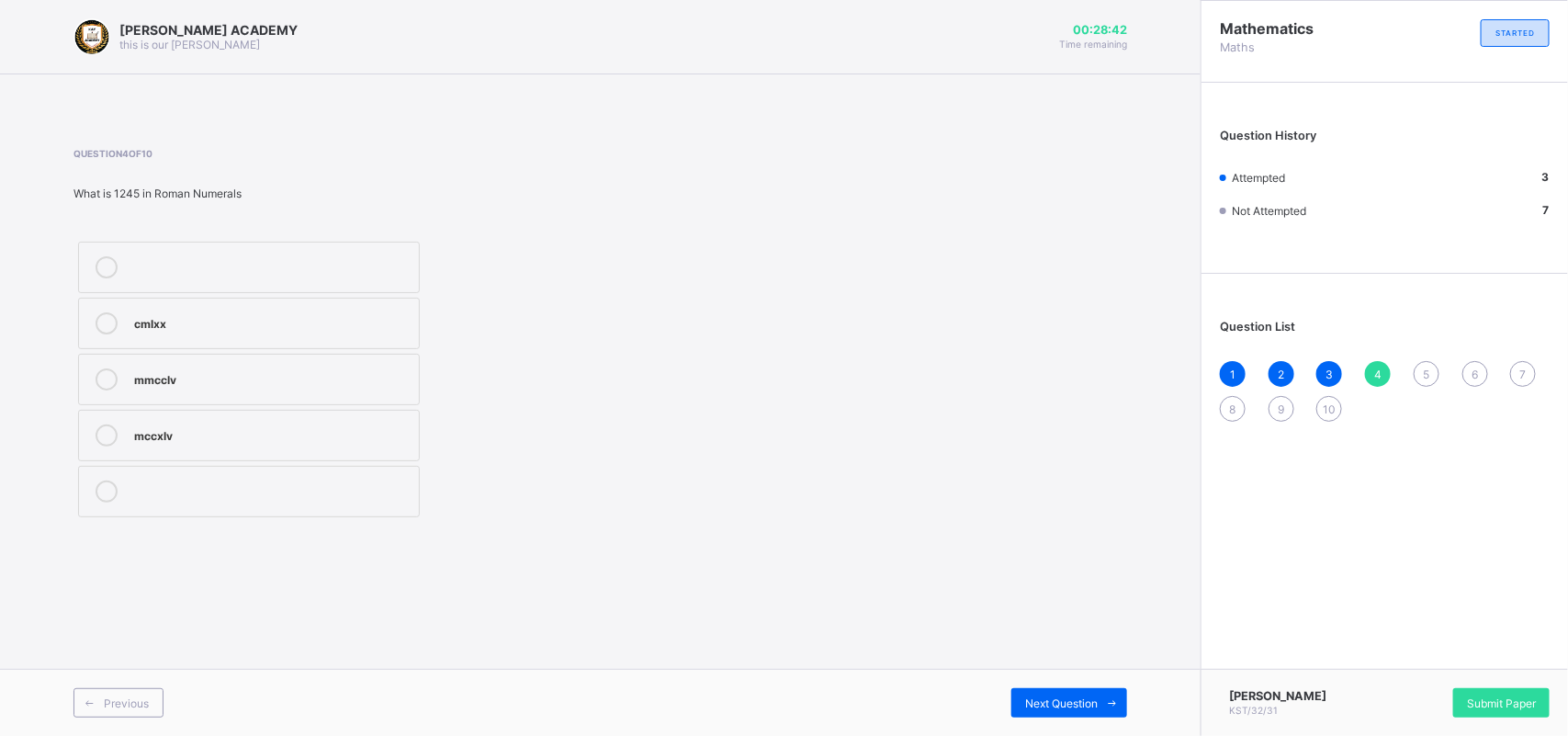
click at [222, 437] on div "mccxlv" at bounding box center [271, 434] width 275 height 19
click at [1066, 703] on span "Next Question" at bounding box center [1061, 703] width 72 height 14
click at [1480, 375] on div "6" at bounding box center [1475, 374] width 26 height 26
click at [414, 426] on label "2,7" at bounding box center [249, 435] width 342 height 51
click at [1113, 697] on icon at bounding box center [1113, 703] width 14 height 12
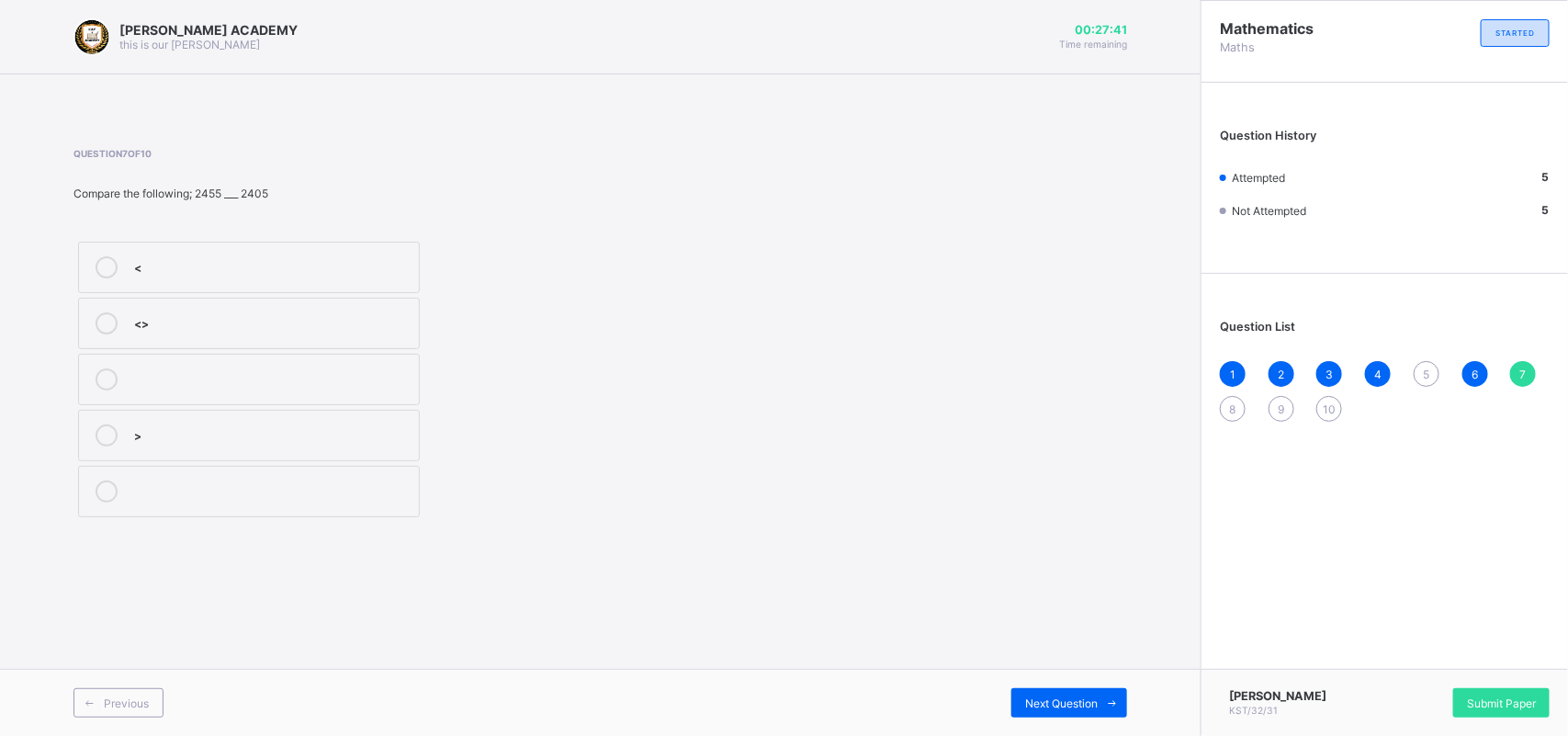
click at [220, 283] on label "<" at bounding box center [249, 267] width 342 height 51
click at [1036, 690] on div "Next Question" at bounding box center [1069, 703] width 116 height 30
click at [291, 313] on div "37" at bounding box center [271, 322] width 275 height 19
click at [1060, 690] on div "Next Question" at bounding box center [1069, 703] width 116 height 30
click at [186, 335] on label "cccxxix" at bounding box center [249, 322] width 342 height 51
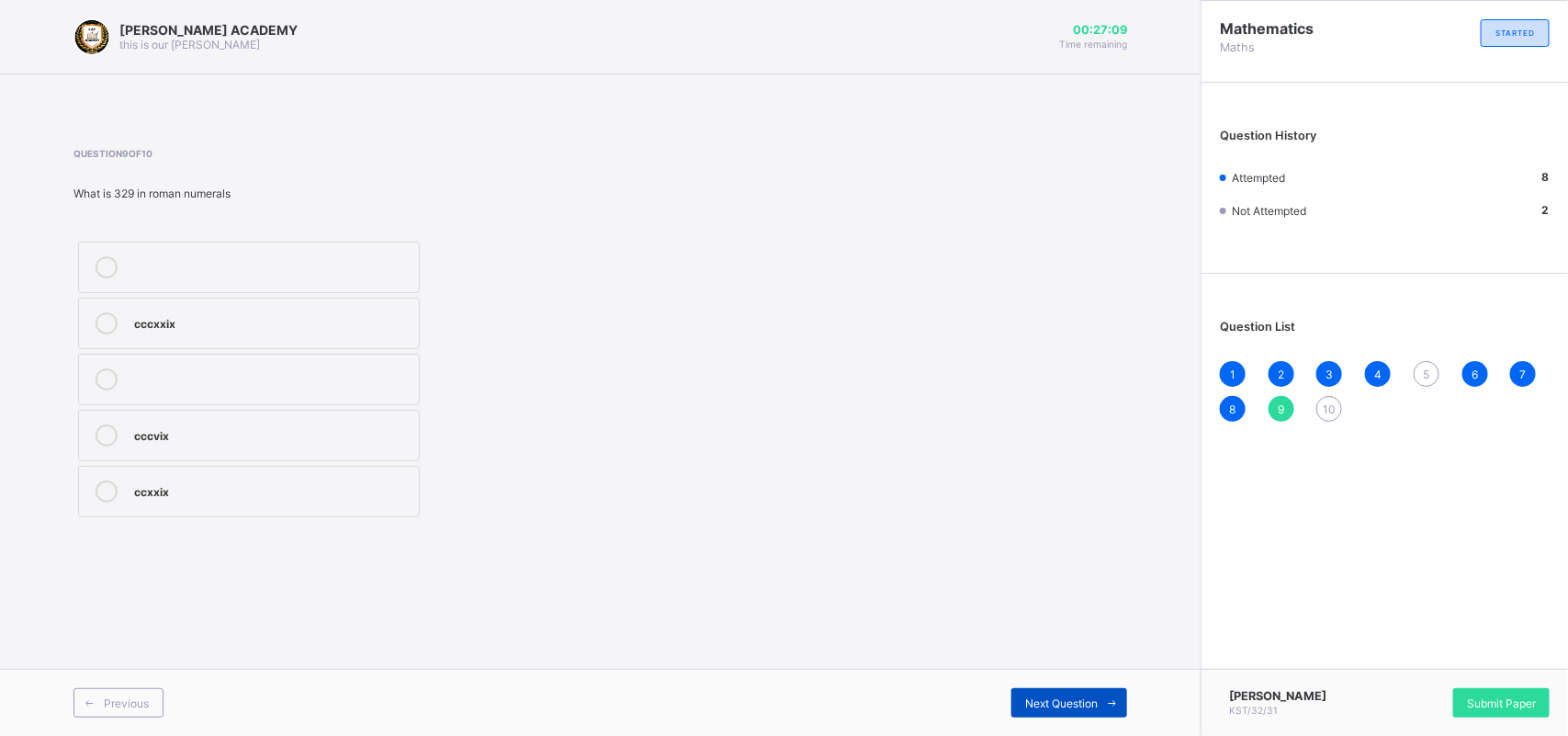
click at [1099, 712] on span at bounding box center [1113, 703] width 30 height 30
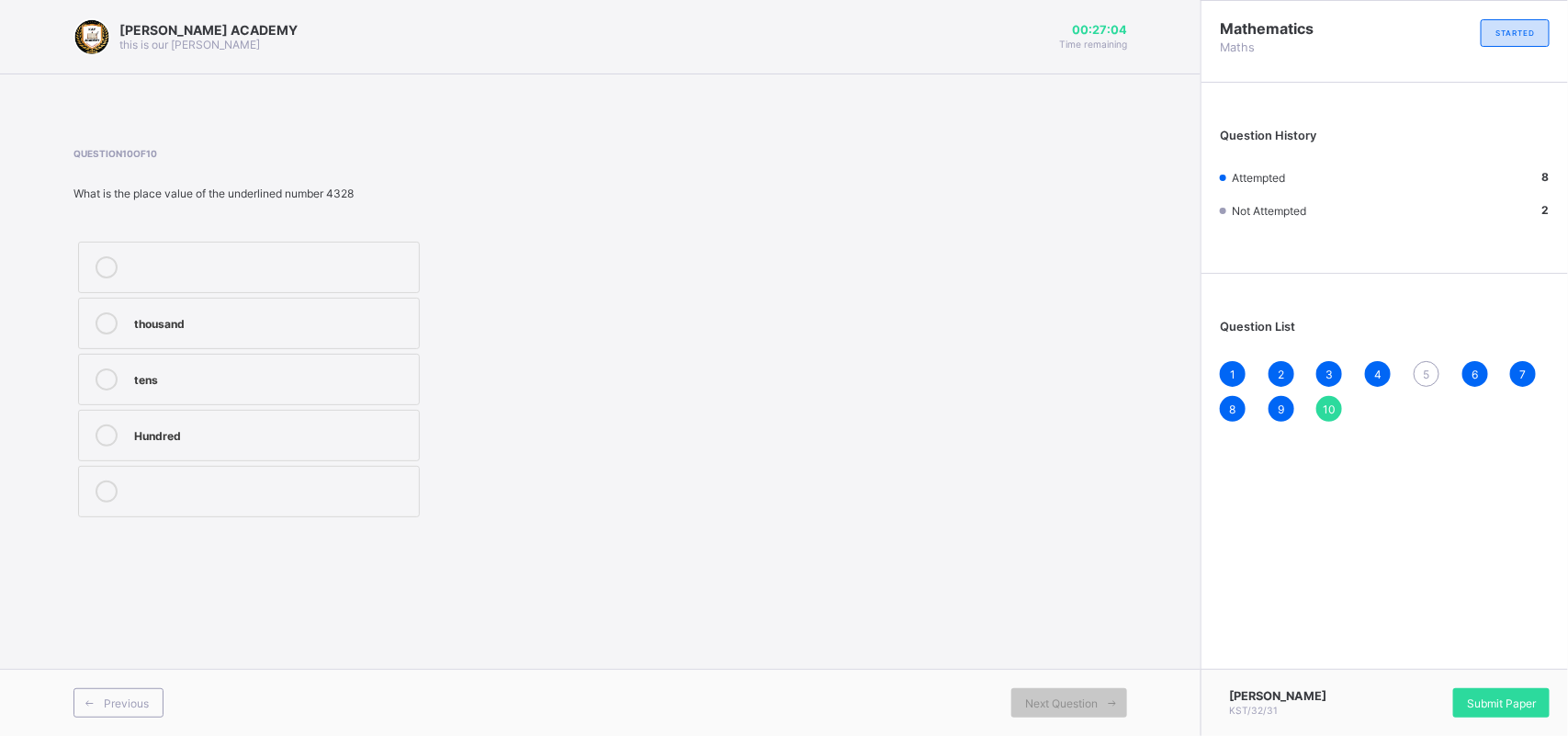
click at [1423, 367] on span "5" at bounding box center [1426, 374] width 7 height 14
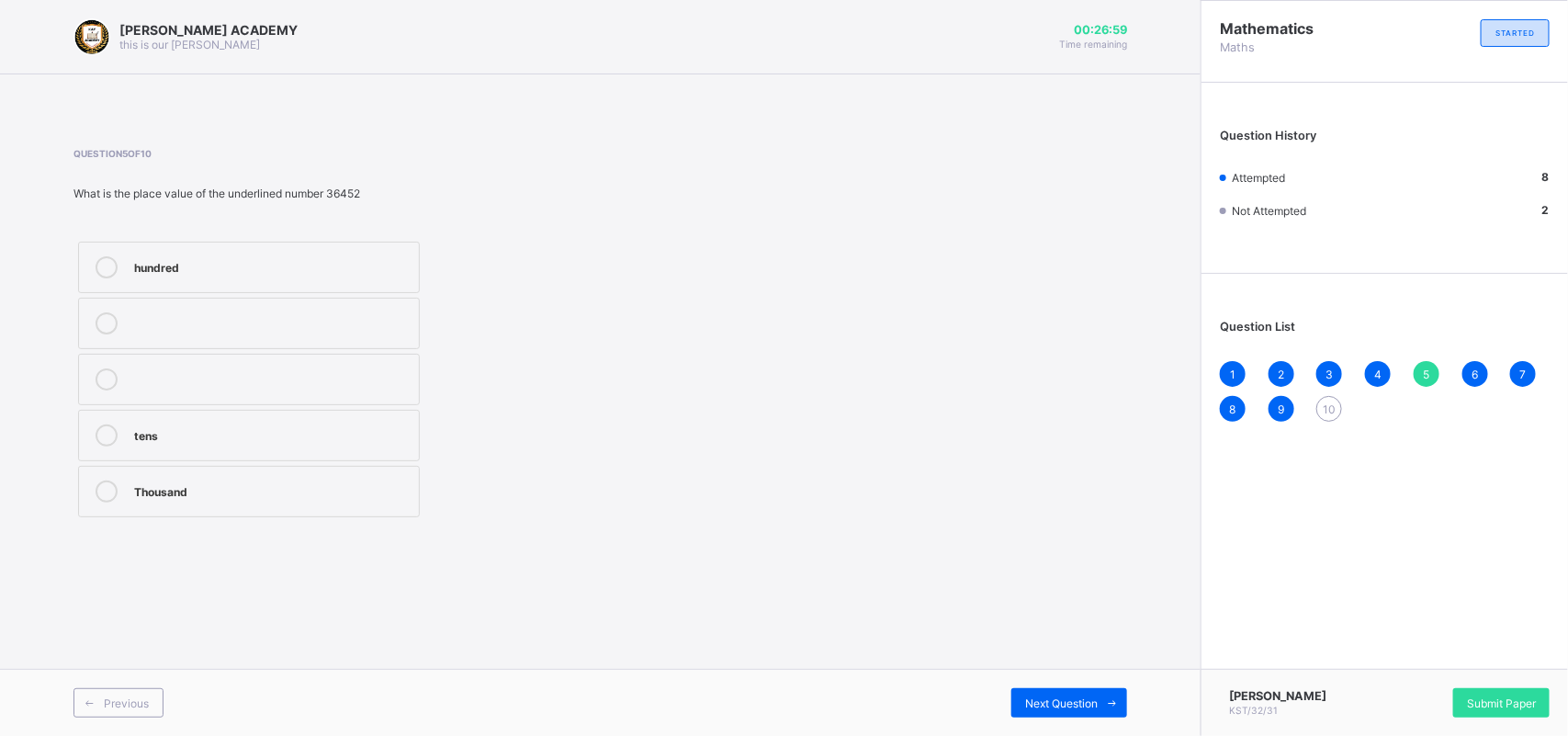
click at [244, 485] on div "Thousand" at bounding box center [271, 490] width 275 height 19
click at [1041, 689] on div "Next Question" at bounding box center [1069, 703] width 116 height 30
click at [1334, 402] on span "10" at bounding box center [1329, 409] width 13 height 14
click at [226, 453] on label "Hundred" at bounding box center [249, 435] width 342 height 51
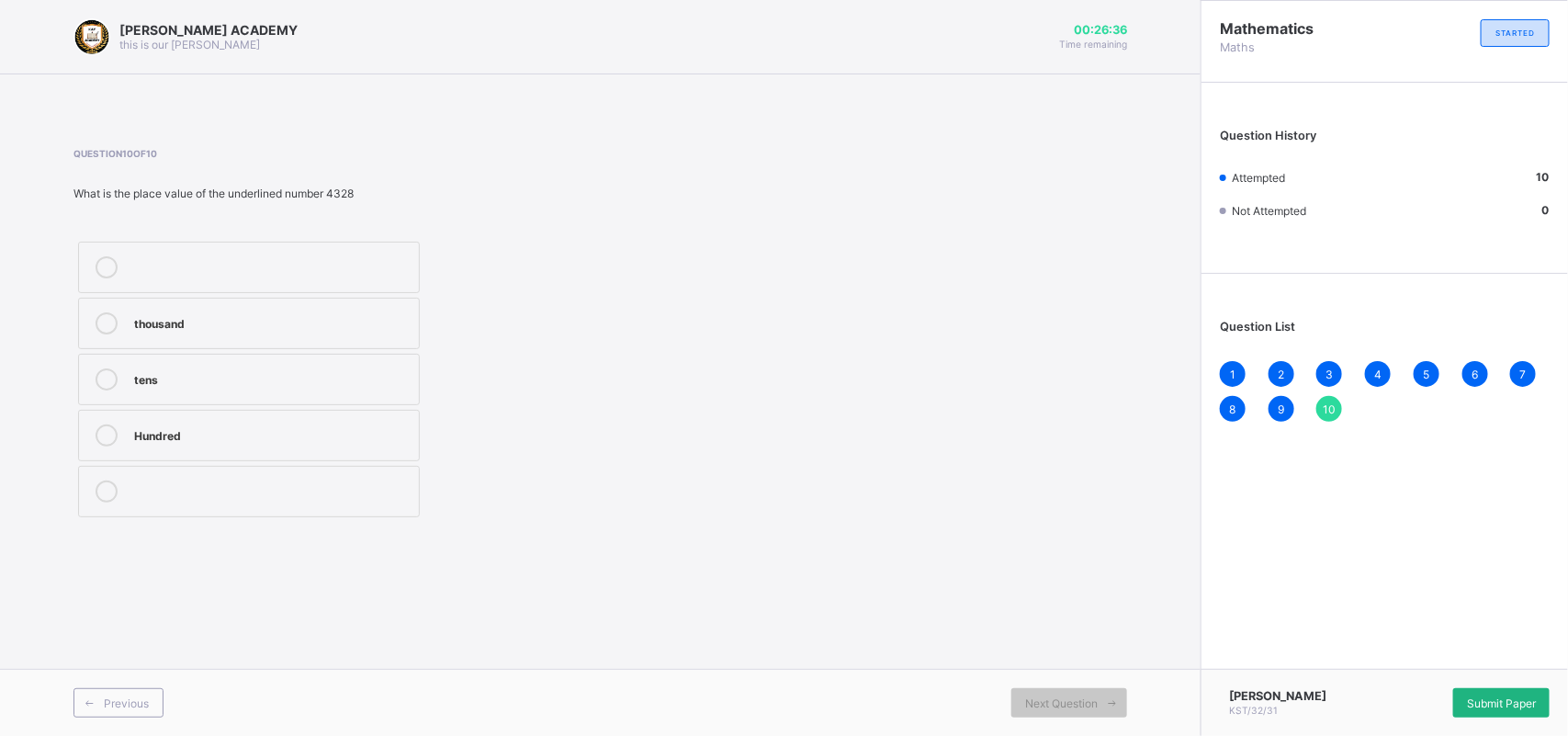
click at [1516, 703] on span "Submit Paper" at bounding box center [1501, 703] width 69 height 14
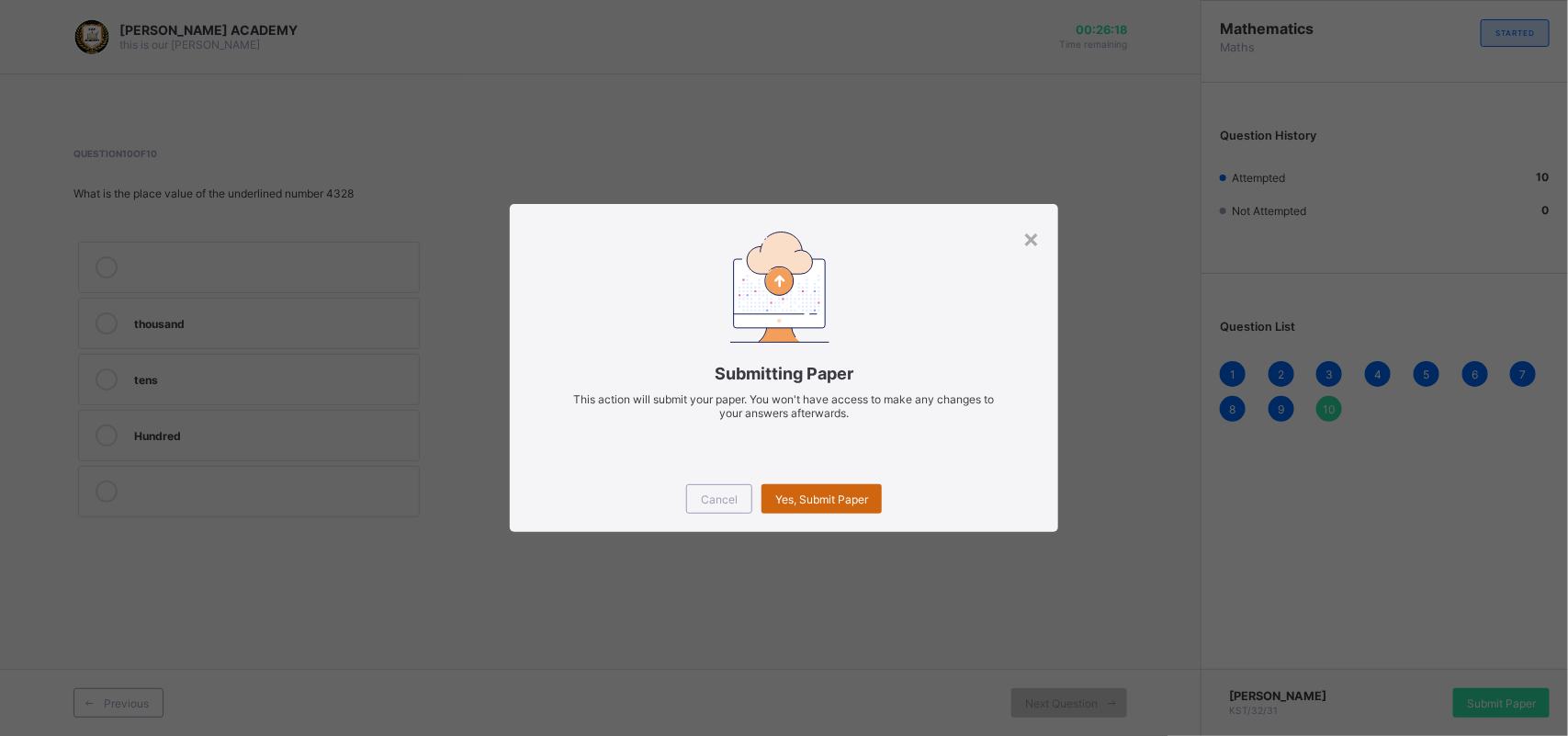
click at [799, 487] on div "Yes, Submit Paper" at bounding box center [821, 499] width 120 height 30
